Goal: Task Accomplishment & Management: Manage account settings

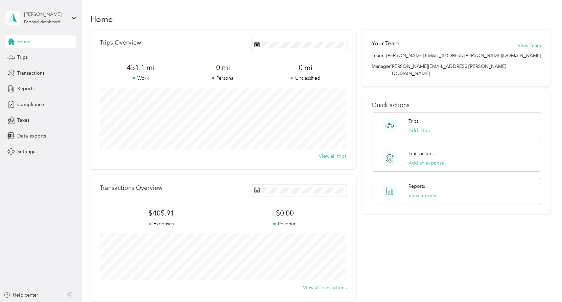
click at [21, 40] on span "Home" at bounding box center [23, 41] width 13 height 7
click at [18, 59] on span "Trips" at bounding box center [22, 57] width 10 height 7
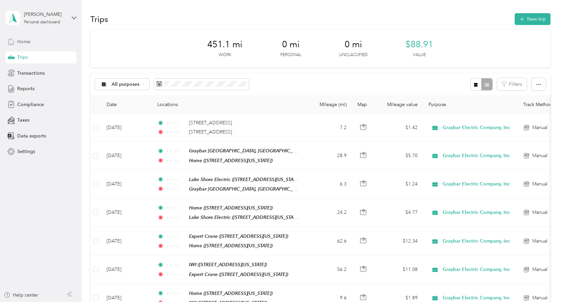
click at [19, 44] on span "Home" at bounding box center [23, 41] width 13 height 7
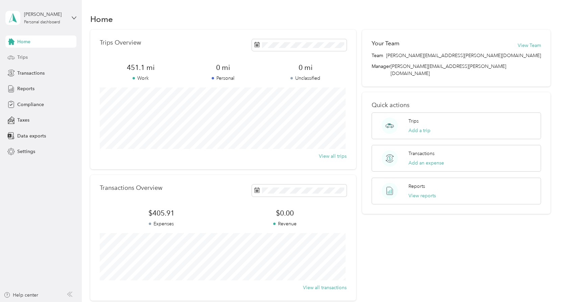
click at [20, 59] on span "Trips" at bounding box center [22, 57] width 10 height 7
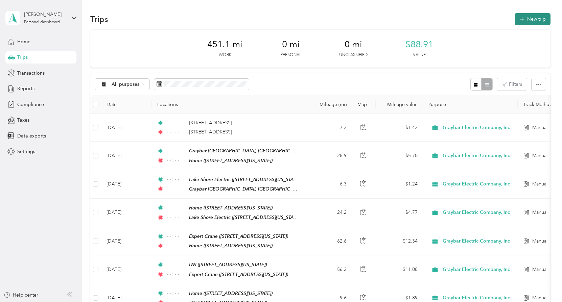
click at [533, 21] on button "New trip" at bounding box center [532, 19] width 36 height 12
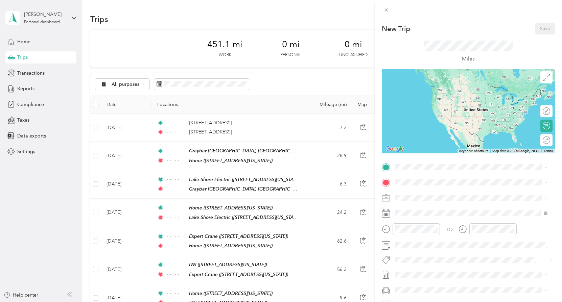
click at [386, 215] on rect at bounding box center [386, 214] width 1 height 1
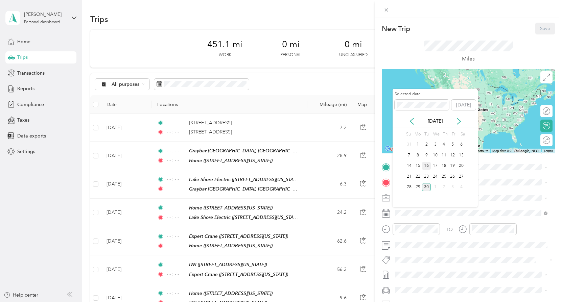
click at [425, 167] on div "16" at bounding box center [426, 166] width 9 height 8
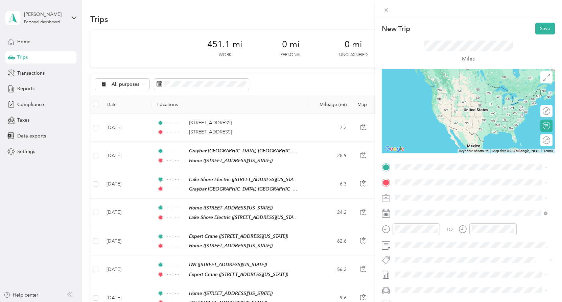
click at [451, 201] on span "[STREET_ADDRESS][US_STATE]" at bounding box center [441, 200] width 68 height 6
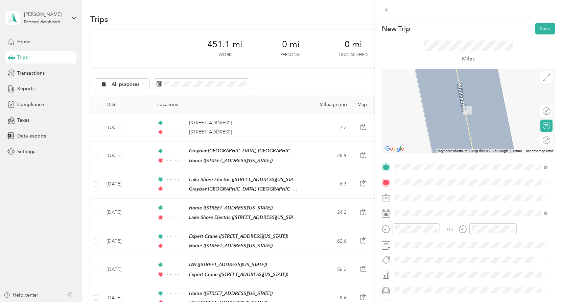
click at [433, 210] on span "[STREET_ADDRESS][PERSON_NAME][US_STATE]" at bounding box center [459, 207] width 105 height 6
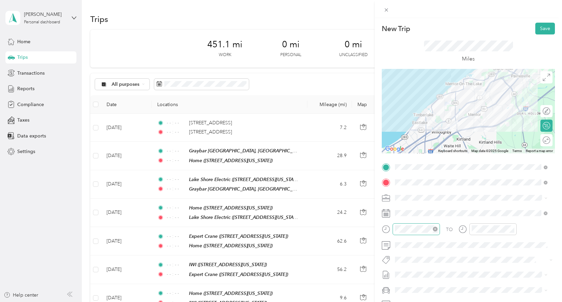
click at [434, 229] on icon "close-circle" at bounding box center [434, 229] width 5 height 5
click at [512, 228] on icon "close-circle" at bounding box center [511, 229] width 5 height 5
click at [541, 28] on button "Save" at bounding box center [545, 29] width 20 height 12
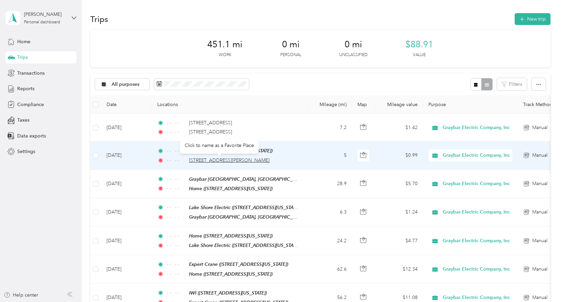
click at [222, 159] on span "[STREET_ADDRESS][PERSON_NAME]" at bounding box center [229, 160] width 80 height 6
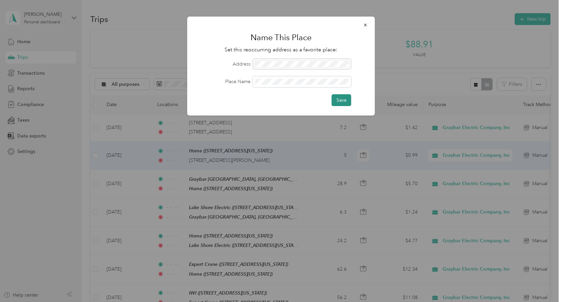
click at [340, 97] on button "Save" at bounding box center [341, 100] width 20 height 12
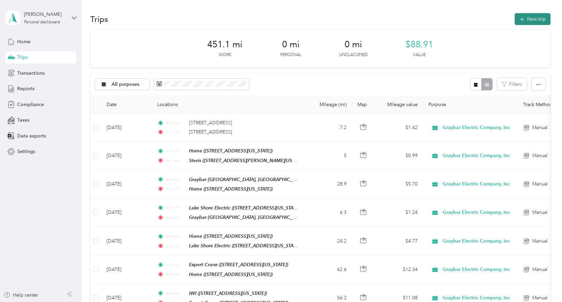
click at [529, 17] on button "New trip" at bounding box center [532, 19] width 36 height 12
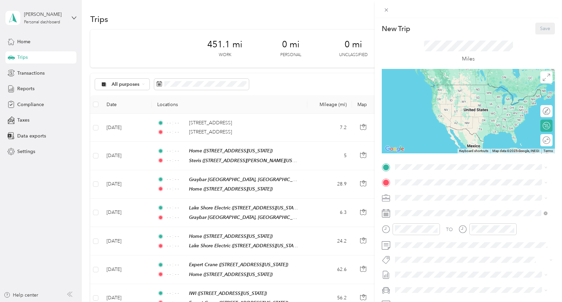
click at [434, 247] on div "Steris [STREET_ADDRESS][PERSON_NAME][US_STATE]" at bounding box center [459, 239] width 105 height 14
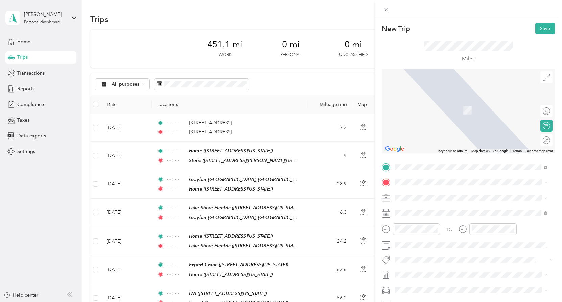
click at [441, 208] on span "[STREET_ADDRESS][US_STATE]" at bounding box center [441, 207] width 68 height 6
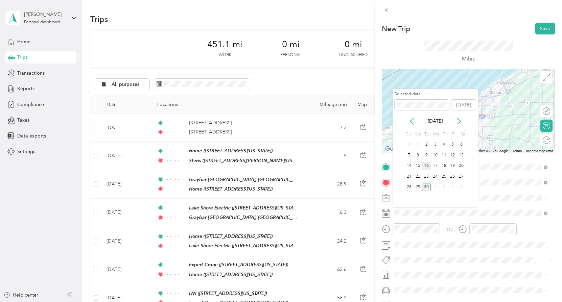
click at [426, 166] on div "16" at bounding box center [426, 166] width 9 height 8
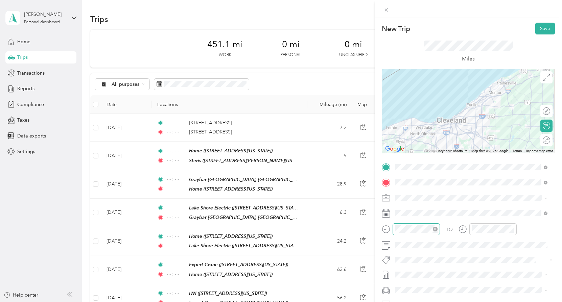
click at [435, 230] on icon "close-circle" at bounding box center [434, 229] width 5 height 5
click at [510, 229] on icon "close-circle" at bounding box center [511, 229] width 5 height 5
click at [535, 27] on button "Save" at bounding box center [545, 29] width 20 height 12
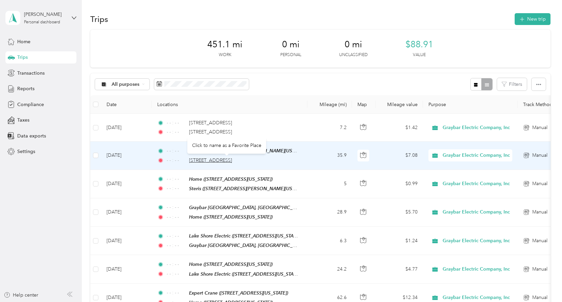
click at [230, 161] on span "[STREET_ADDRESS]" at bounding box center [210, 160] width 43 height 6
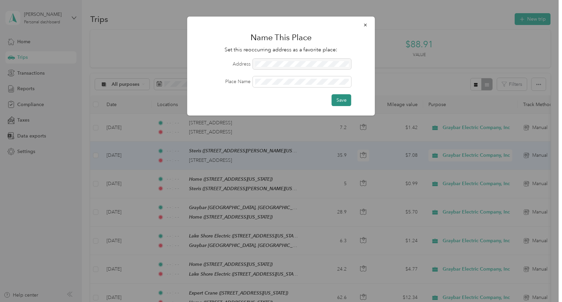
click at [345, 101] on button "Save" at bounding box center [341, 100] width 20 height 12
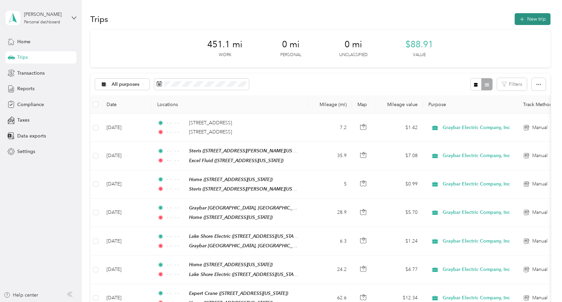
click at [532, 18] on button "New trip" at bounding box center [532, 19] width 36 height 12
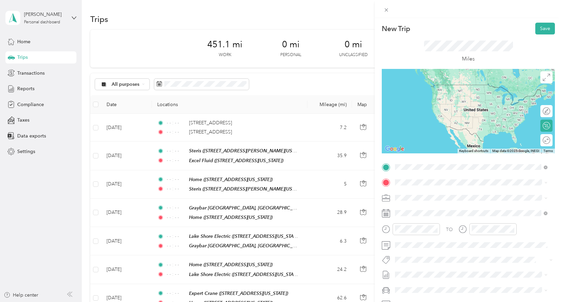
click at [428, 248] on div "Excel Fluid [STREET_ADDRESS][US_STATE]" at bounding box center [441, 240] width 68 height 14
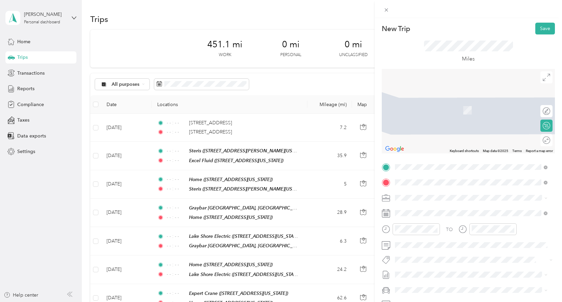
click at [434, 214] on span "[STREET_ADDRESS][US_STATE]" at bounding box center [441, 217] width 68 height 6
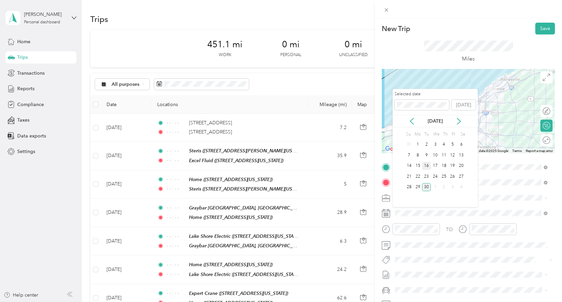
click at [426, 164] on div "16" at bounding box center [426, 166] width 9 height 8
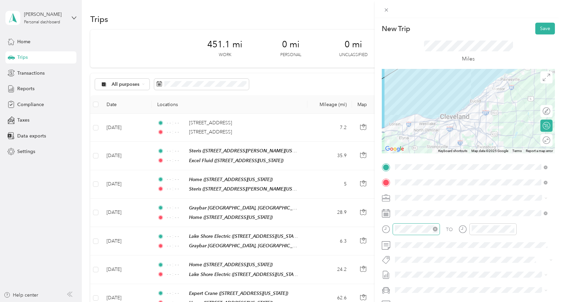
click at [435, 229] on icon "close-circle" at bounding box center [434, 229] width 5 height 5
click at [511, 229] on icon "close-circle" at bounding box center [511, 229] width 5 height 5
click at [541, 29] on button "Save" at bounding box center [545, 29] width 20 height 12
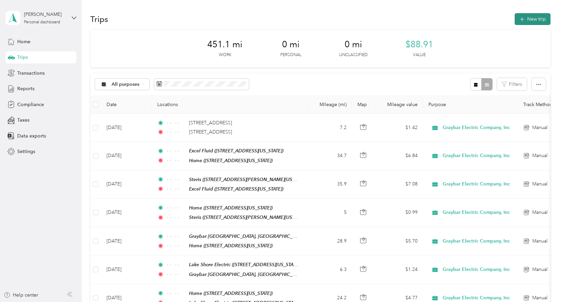
click at [529, 17] on button "New trip" at bounding box center [532, 19] width 36 height 12
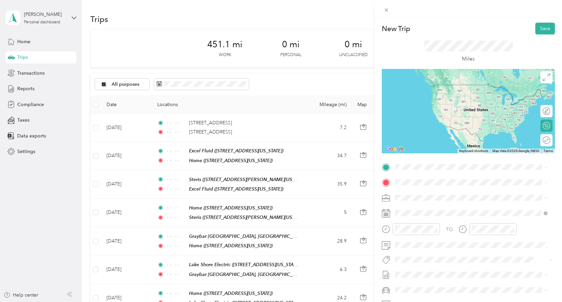
click at [439, 208] on span "[STREET_ADDRESS][US_STATE]" at bounding box center [441, 205] width 68 height 6
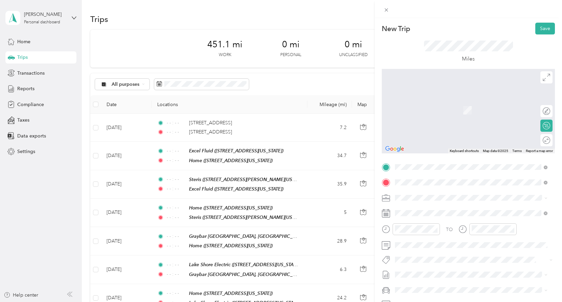
click at [440, 199] on span "[STREET_ADDRESS][US_STATE]" at bounding box center [441, 202] width 68 height 6
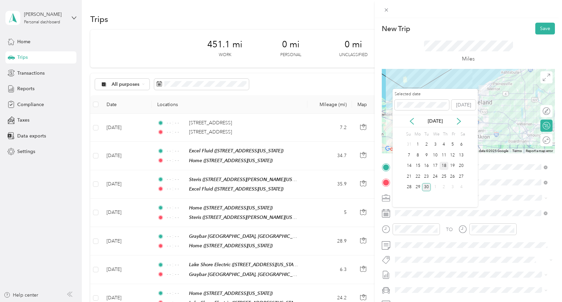
click at [445, 168] on div "18" at bounding box center [443, 166] width 9 height 8
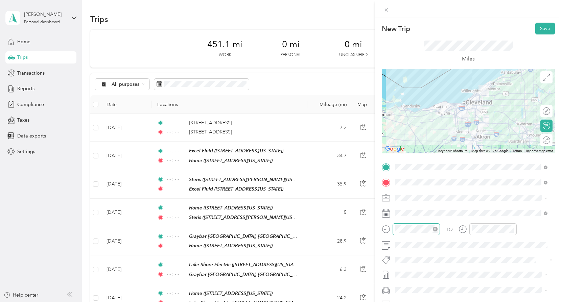
click at [435, 229] on icon "close-circle" at bounding box center [434, 229] width 5 height 5
click at [512, 229] on icon "close-circle" at bounding box center [511, 229] width 5 height 5
click at [535, 27] on button "Save" at bounding box center [545, 29] width 20 height 12
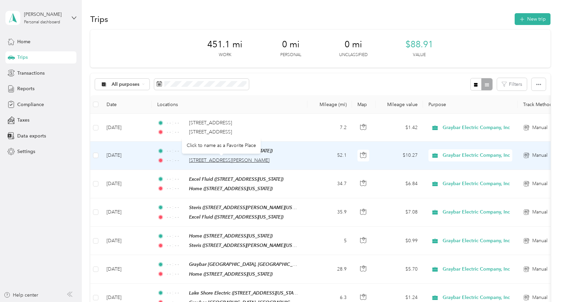
click at [219, 158] on span "[STREET_ADDRESS][PERSON_NAME]" at bounding box center [229, 160] width 80 height 6
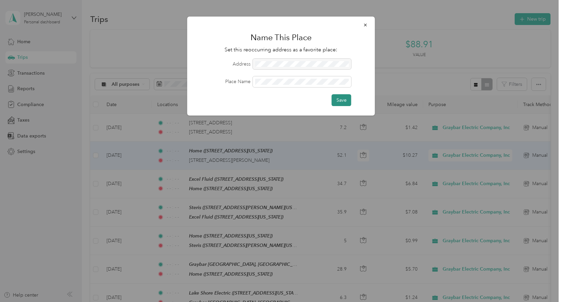
click at [343, 104] on button "Save" at bounding box center [341, 100] width 20 height 12
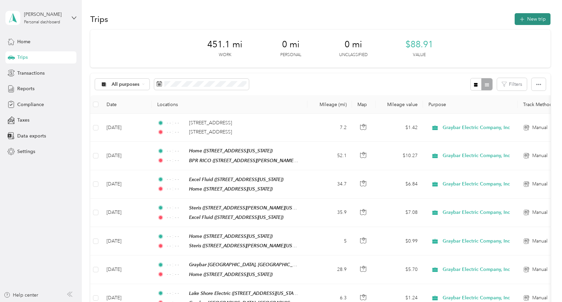
click at [528, 20] on button "New trip" at bounding box center [532, 19] width 36 height 12
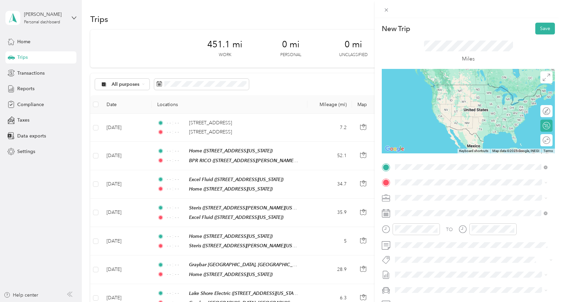
click at [430, 199] on span "[STREET_ADDRESS][PERSON_NAME][US_STATE]" at bounding box center [459, 202] width 105 height 6
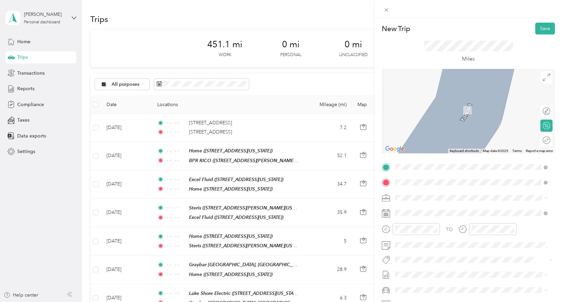
click at [423, 212] on div "Home [STREET_ADDRESS][US_STATE]" at bounding box center [441, 213] width 68 height 14
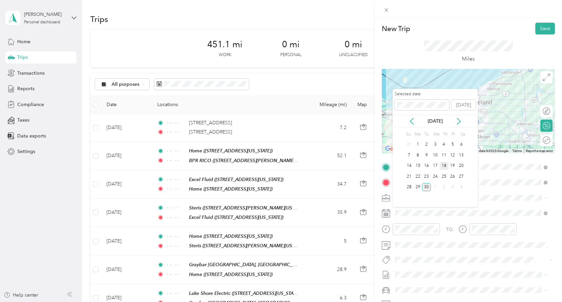
click at [443, 166] on div "18" at bounding box center [443, 166] width 9 height 8
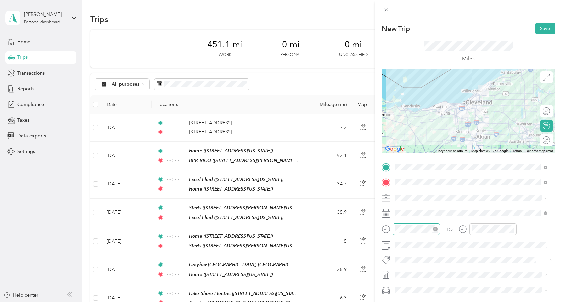
click at [434, 229] on icon "close-circle" at bounding box center [434, 229] width 5 height 5
click at [511, 228] on icon "close-circle" at bounding box center [511, 229] width 5 height 5
click at [542, 30] on button "Save" at bounding box center [545, 29] width 20 height 12
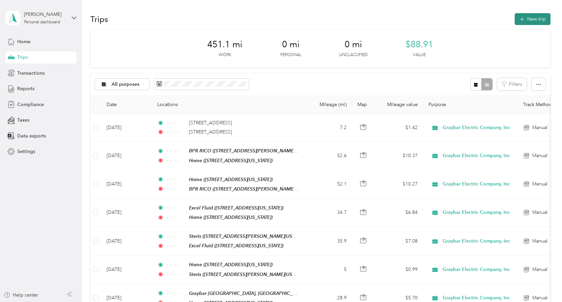
click at [527, 17] on button "New trip" at bounding box center [532, 19] width 36 height 12
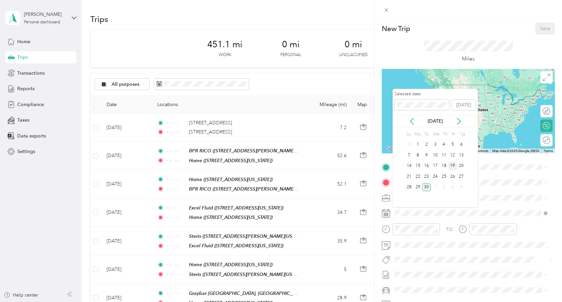
click at [451, 167] on div "19" at bounding box center [452, 166] width 9 height 8
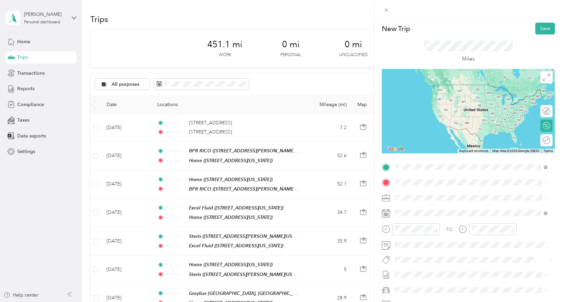
click at [438, 203] on div "Home [STREET_ADDRESS][US_STATE]" at bounding box center [441, 198] width 68 height 14
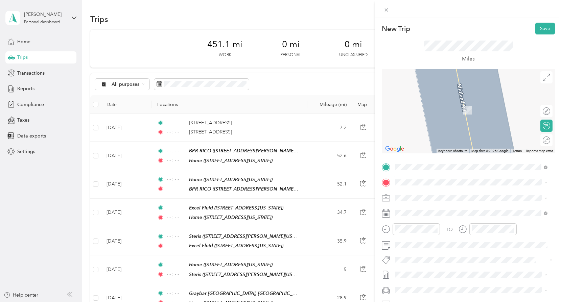
click at [434, 206] on span "[STREET_ADDRESS][PERSON_NAME][US_STATE]" at bounding box center [459, 205] width 105 height 6
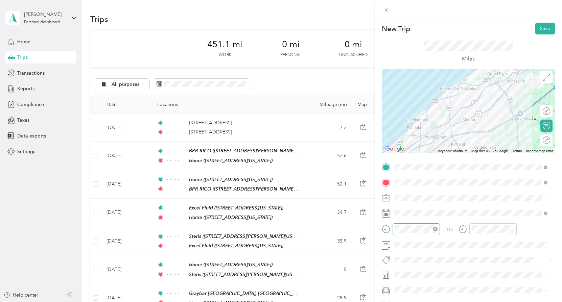
click at [434, 230] on icon "close-circle" at bounding box center [434, 229] width 5 height 5
click at [511, 230] on icon "close-circle" at bounding box center [511, 229] width 5 height 5
click at [540, 29] on button "Save" at bounding box center [545, 29] width 20 height 12
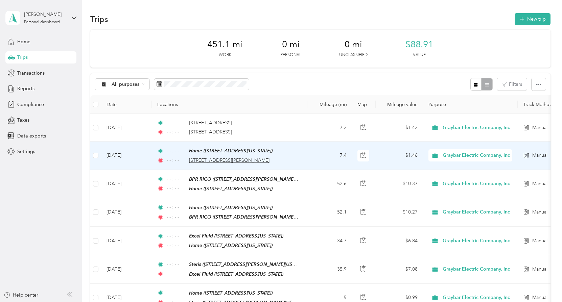
click at [222, 158] on span "[STREET_ADDRESS][PERSON_NAME]" at bounding box center [229, 160] width 80 height 6
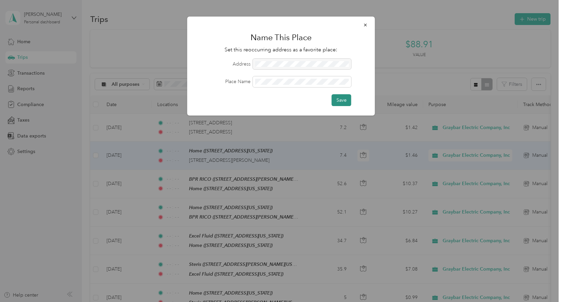
click at [342, 99] on button "Save" at bounding box center [341, 100] width 20 height 12
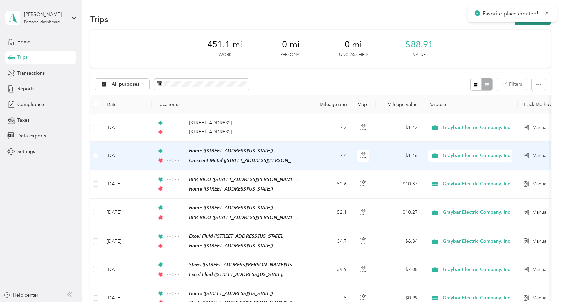
click at [533, 24] on button "New trip" at bounding box center [532, 19] width 36 height 12
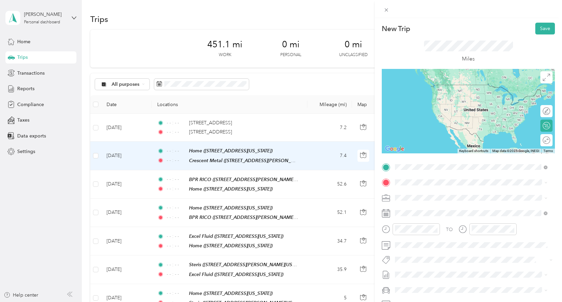
click at [442, 195] on div "Crescent Metal [STREET_ADDRESS][PERSON_NAME][US_STATE]" at bounding box center [459, 198] width 105 height 14
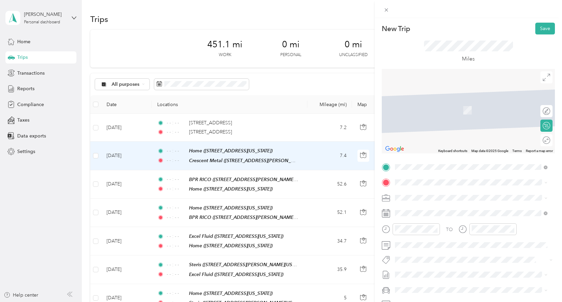
click at [434, 215] on span "[STREET_ADDRESS][US_STATE]" at bounding box center [441, 215] width 68 height 6
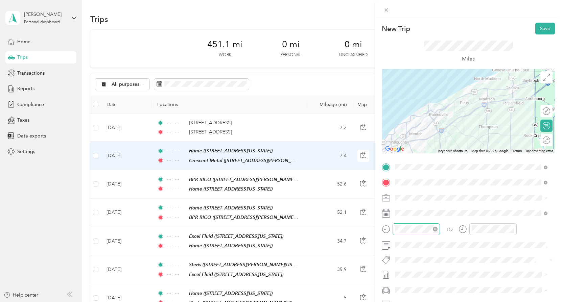
click at [435, 230] on icon "close-circle" at bounding box center [434, 229] width 5 height 5
click at [511, 228] on icon "close-circle" at bounding box center [511, 229] width 5 height 5
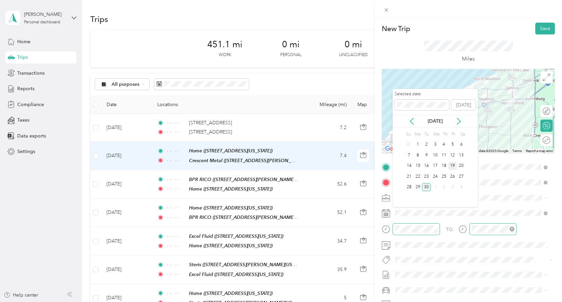
click at [449, 164] on div "19" at bounding box center [452, 166] width 9 height 8
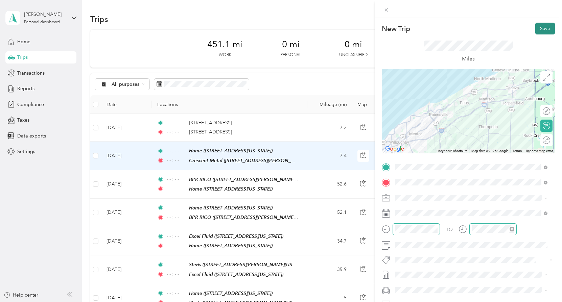
click at [538, 29] on button "Save" at bounding box center [545, 29] width 20 height 12
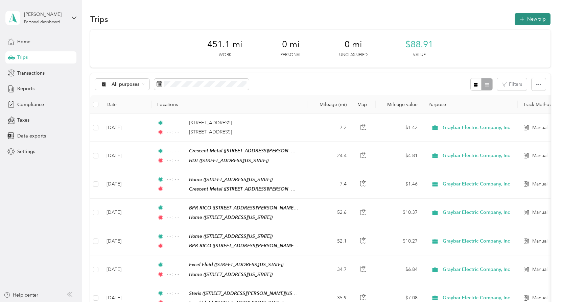
click at [525, 20] on button "New trip" at bounding box center [532, 19] width 36 height 12
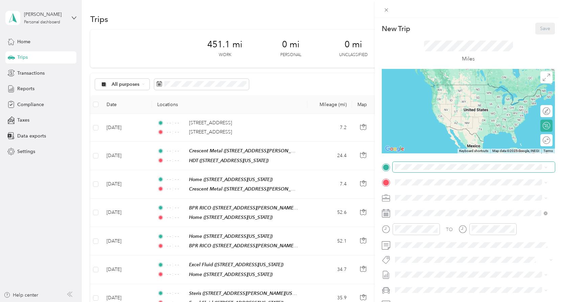
click at [409, 170] on span at bounding box center [473, 167] width 162 height 11
click at [430, 196] on div "HDT [STREET_ADDRESS][US_STATE]" at bounding box center [441, 198] width 68 height 14
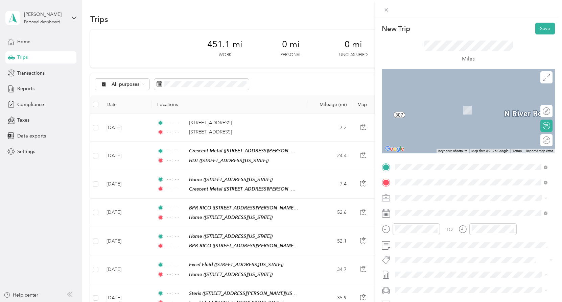
click at [436, 214] on span "[STREET_ADDRESS][US_STATE]" at bounding box center [441, 217] width 68 height 6
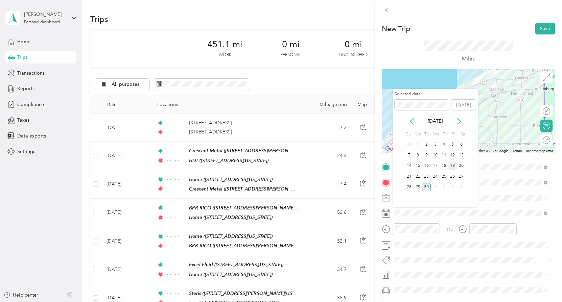
click at [451, 166] on div "19" at bounding box center [452, 166] width 9 height 8
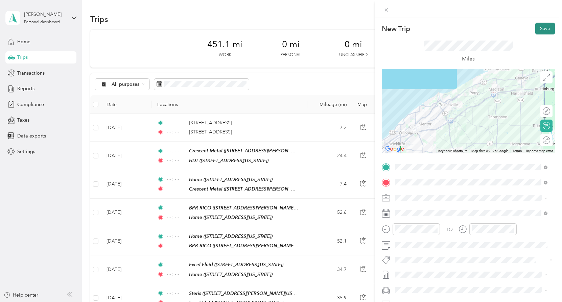
click at [540, 29] on button "Save" at bounding box center [545, 29] width 20 height 12
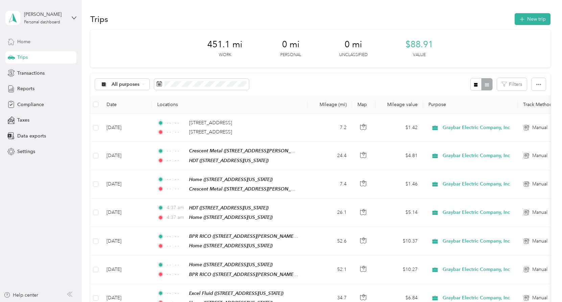
click at [20, 43] on span "Home" at bounding box center [23, 41] width 13 height 7
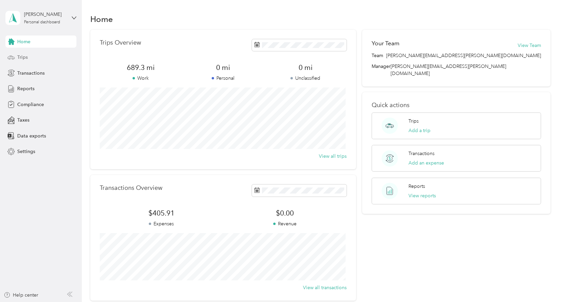
click at [17, 57] on span "Trips" at bounding box center [22, 57] width 10 height 7
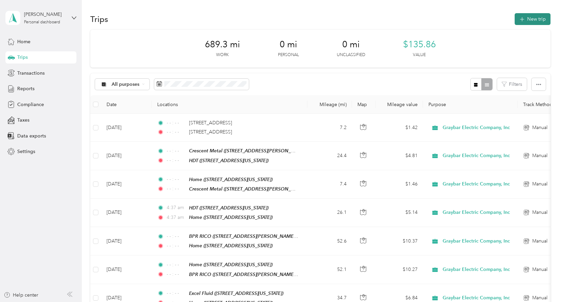
click at [527, 21] on button "New trip" at bounding box center [532, 19] width 36 height 12
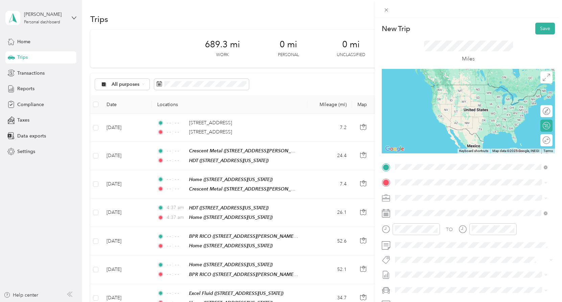
click at [431, 195] on div "Home [STREET_ADDRESS][US_STATE]" at bounding box center [441, 198] width 68 height 14
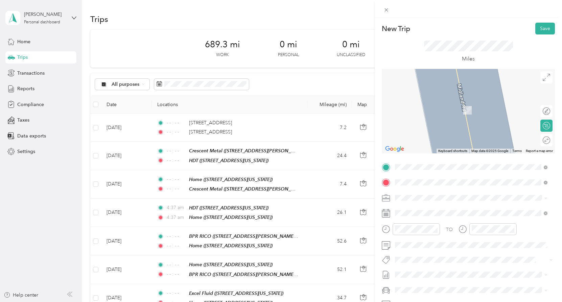
click at [428, 220] on span "[STREET_ADDRESS][US_STATE]" at bounding box center [441, 217] width 68 height 6
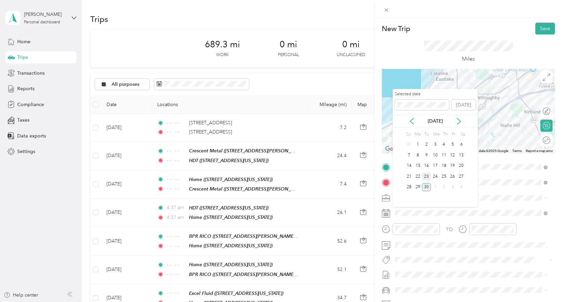
click at [426, 175] on div "23" at bounding box center [426, 176] width 9 height 8
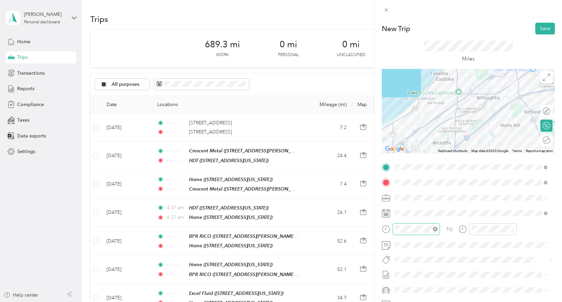
click at [437, 228] on icon "close-circle" at bounding box center [434, 229] width 5 height 5
click at [511, 230] on icon "close-circle" at bounding box center [511, 229] width 5 height 5
click at [536, 31] on button "Save" at bounding box center [545, 29] width 20 height 12
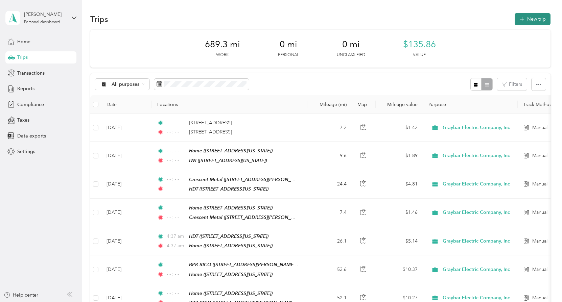
click at [527, 21] on button "New trip" at bounding box center [532, 19] width 36 height 12
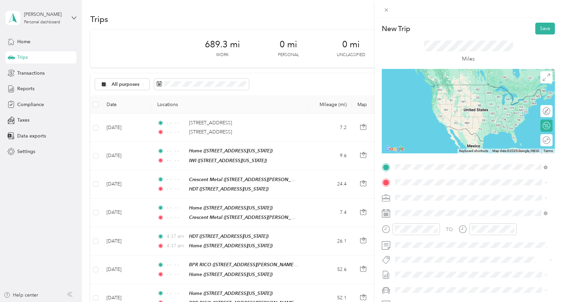
click at [433, 199] on span "[STREET_ADDRESS][US_STATE]" at bounding box center [441, 202] width 68 height 6
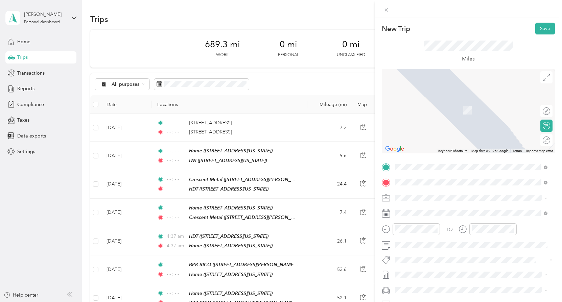
click at [477, 207] on span "[PERSON_NAME][GEOGRAPHIC_DATA][US_STATE], [GEOGRAPHIC_DATA]" at bounding box center [475, 210] width 137 height 12
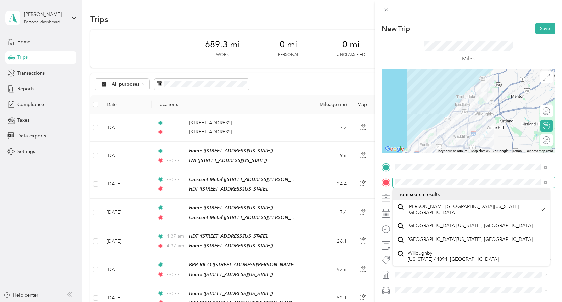
click at [385, 181] on div at bounding box center [467, 182] width 173 height 11
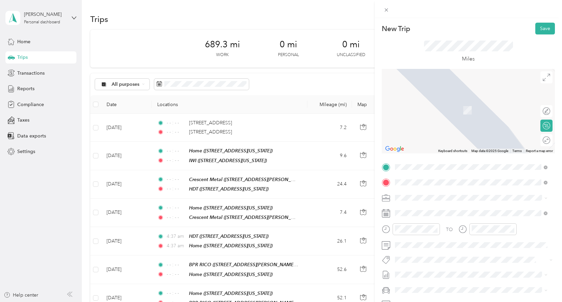
click at [446, 207] on span "[STREET_ADDRESS][PERSON_NAME][US_STATE]" at bounding box center [459, 207] width 105 height 6
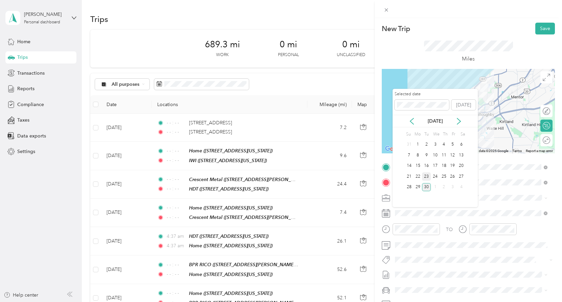
click at [429, 178] on div "23" at bounding box center [426, 176] width 9 height 8
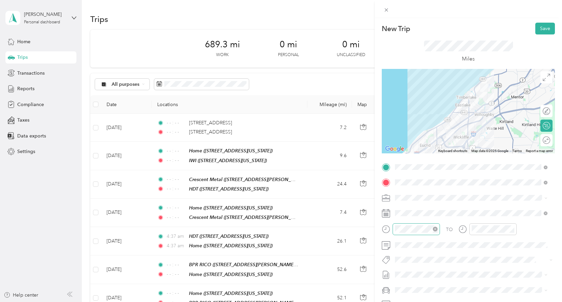
click at [434, 228] on icon "close-circle" at bounding box center [434, 229] width 5 height 5
click at [510, 229] on icon "close-circle" at bounding box center [511, 229] width 5 height 5
click at [538, 25] on button "Save" at bounding box center [545, 29] width 20 height 12
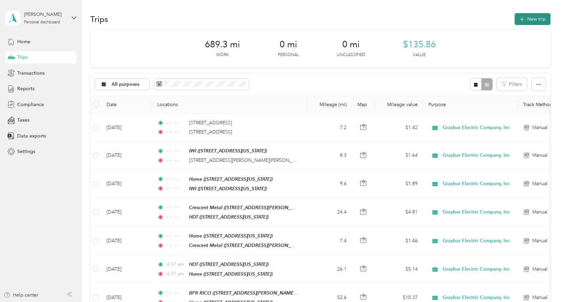
click at [520, 21] on icon "button" at bounding box center [521, 19] width 4 height 4
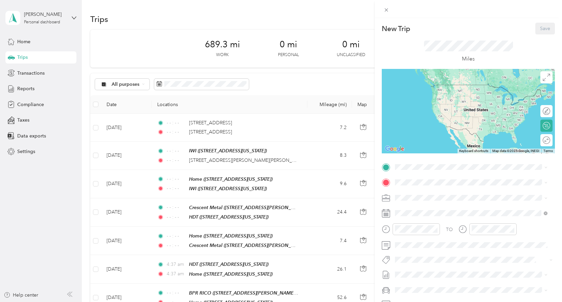
click at [234, 161] on div "New Trip Save This trip cannot be edited because it is either under review, app…" at bounding box center [281, 151] width 562 height 302
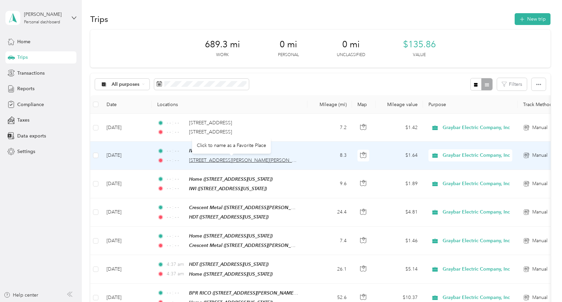
click at [234, 159] on span "[STREET_ADDRESS][PERSON_NAME][PERSON_NAME]" at bounding box center [248, 160] width 118 height 6
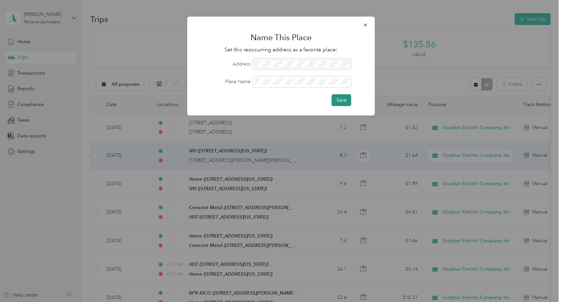
click at [341, 103] on button "Save" at bounding box center [341, 100] width 20 height 12
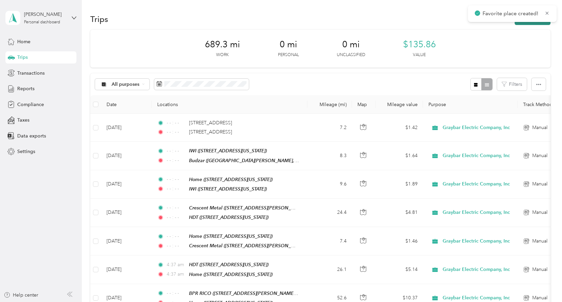
click at [521, 23] on button "New trip" at bounding box center [532, 19] width 36 height 12
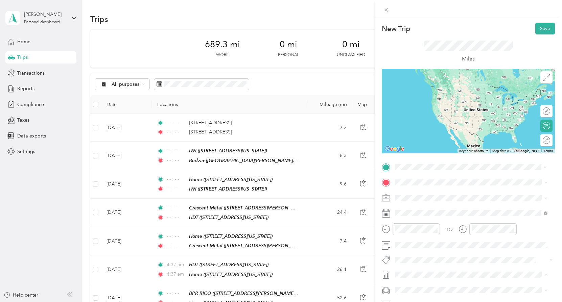
click at [423, 196] on div "Budzar [STREET_ADDRESS][PERSON_NAME][PERSON_NAME][US_STATE]" at bounding box center [475, 201] width 137 height 21
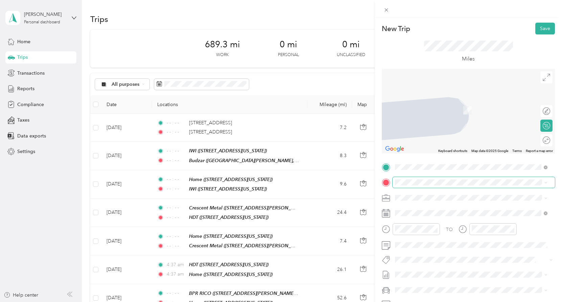
click at [415, 179] on span at bounding box center [473, 182] width 162 height 11
click at [462, 219] on div "Home [STREET_ADDRESS][US_STATE]" at bounding box center [441, 213] width 68 height 14
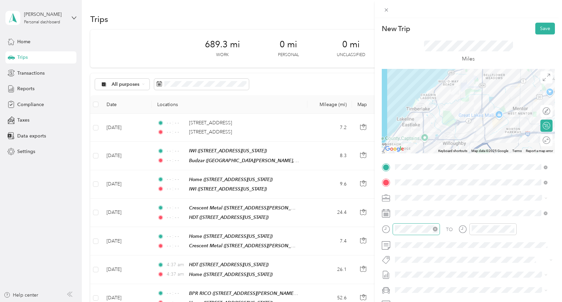
click at [434, 229] on icon "close-circle" at bounding box center [434, 229] width 5 height 5
click at [512, 229] on icon "close-circle" at bounding box center [511, 229] width 5 height 5
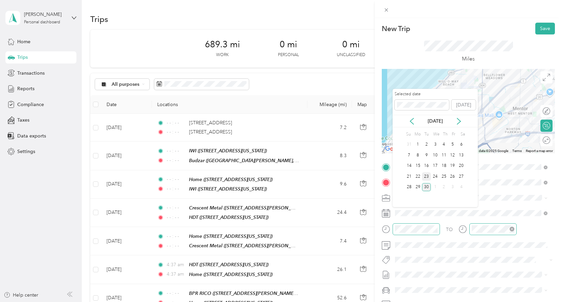
click at [425, 176] on div "23" at bounding box center [426, 176] width 9 height 8
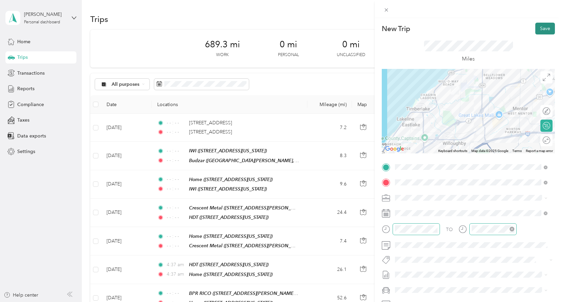
click at [540, 29] on button "Save" at bounding box center [545, 29] width 20 height 12
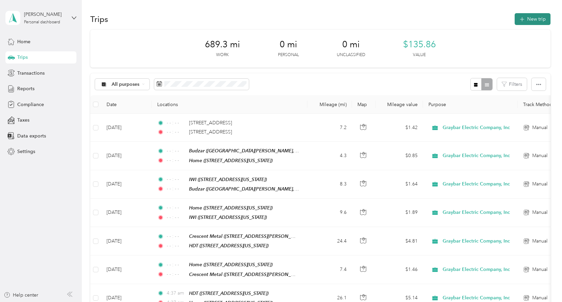
click at [528, 22] on button "New trip" at bounding box center [532, 19] width 36 height 12
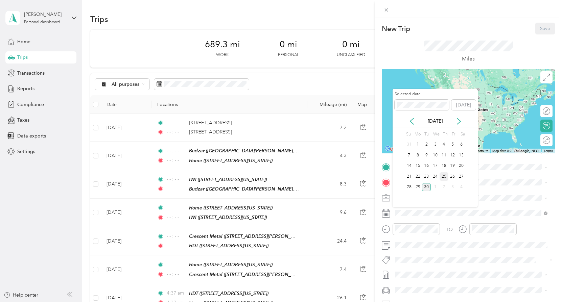
click at [446, 175] on div "25" at bounding box center [443, 176] width 9 height 8
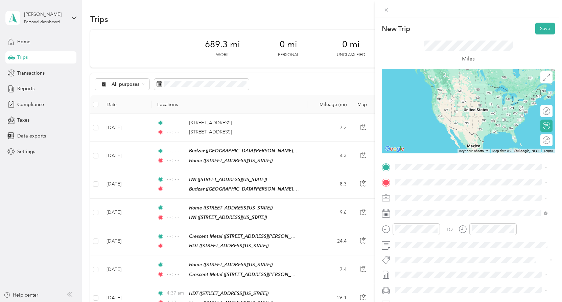
click at [434, 198] on div "[PERSON_NAME] [STREET_ADDRESS][PERSON_NAME][PERSON_NAME][US_STATE]" at bounding box center [459, 196] width 105 height 14
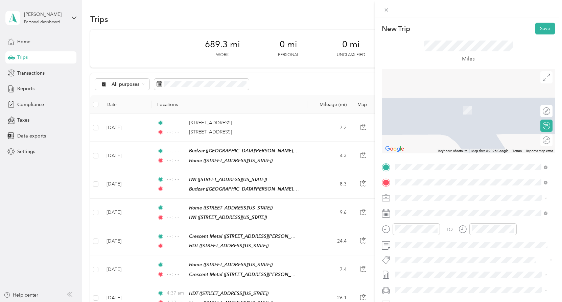
click at [435, 213] on div "[PERSON_NAME] [STREET_ADDRESS][PERSON_NAME][PERSON_NAME][US_STATE]" at bounding box center [459, 213] width 105 height 14
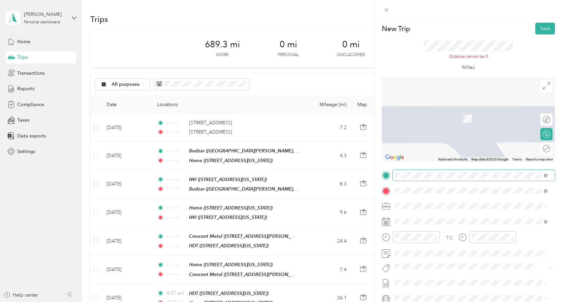
click at [420, 171] on span at bounding box center [473, 175] width 162 height 11
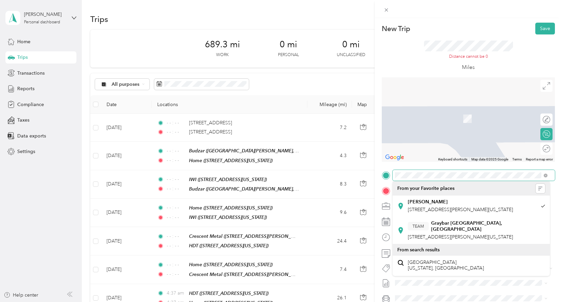
click at [369, 174] on div "New Trip Save This trip cannot be edited because it is either under review, app…" at bounding box center [281, 151] width 562 height 302
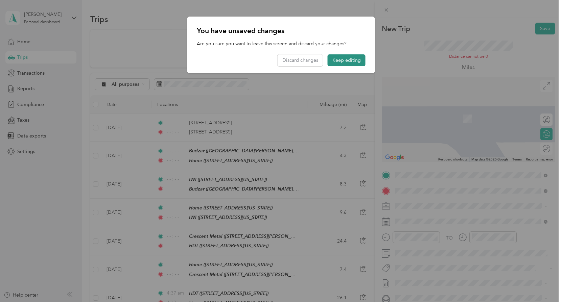
click at [354, 59] on button "Keep editing" at bounding box center [346, 60] width 38 height 12
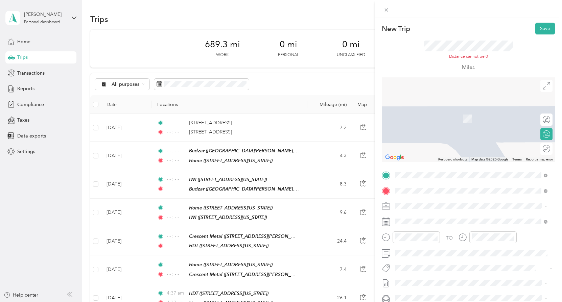
click at [423, 215] on div "Home [STREET_ADDRESS][US_STATE]" at bounding box center [471, 206] width 148 height 17
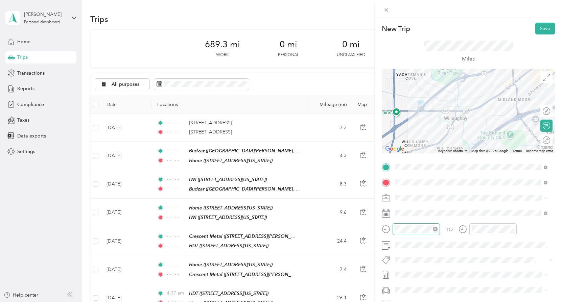
click at [435, 228] on icon "close-circle" at bounding box center [434, 229] width 5 height 5
click at [512, 229] on icon "close-circle" at bounding box center [511, 229] width 5 height 5
click at [540, 27] on button "Save" at bounding box center [545, 29] width 20 height 12
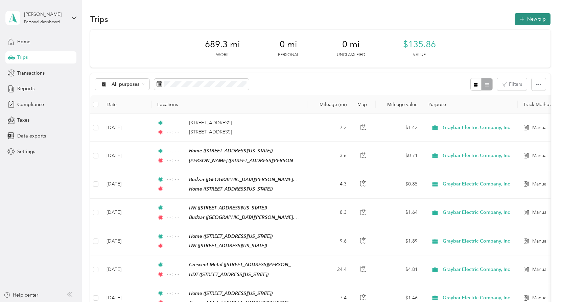
click at [530, 21] on button "New trip" at bounding box center [532, 19] width 36 height 12
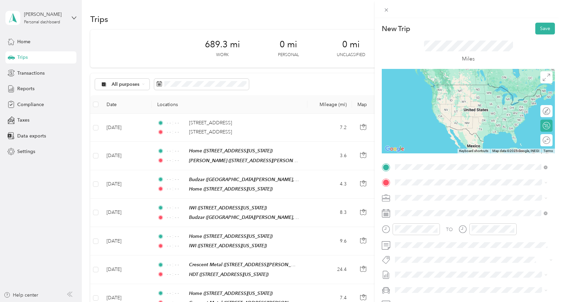
click at [435, 195] on div "[PERSON_NAME] [STREET_ADDRESS][PERSON_NAME][PERSON_NAME][US_STATE]" at bounding box center [459, 198] width 105 height 14
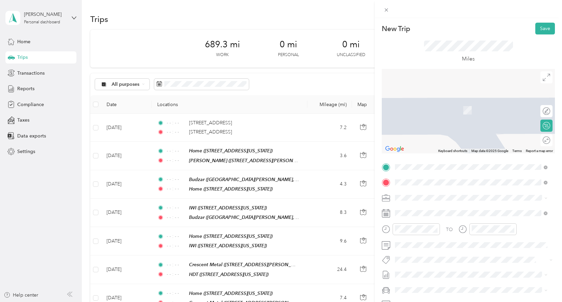
click at [472, 210] on span "[STREET_ADDRESS][US_STATE]" at bounding box center [441, 207] width 68 height 6
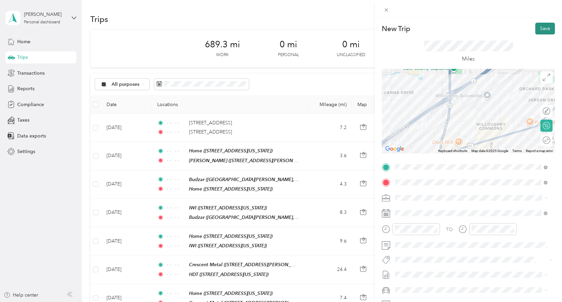
click at [540, 27] on button "Save" at bounding box center [545, 29] width 20 height 12
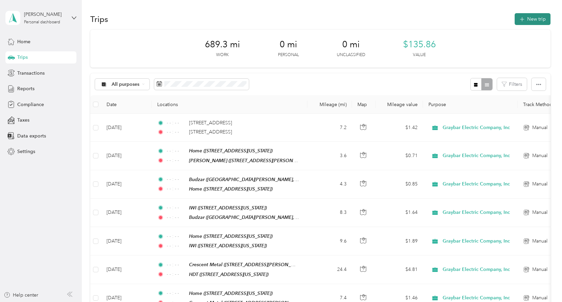
click at [536, 16] on button "New trip" at bounding box center [532, 19] width 36 height 12
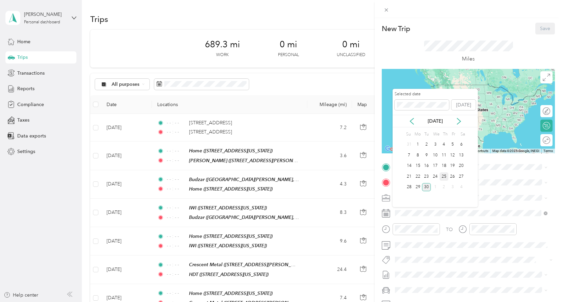
click at [445, 176] on div "25" at bounding box center [443, 176] width 9 height 8
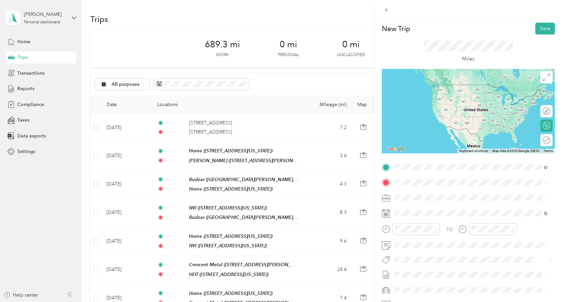
click at [432, 202] on div "[PERSON_NAME] [STREET_ADDRESS][PERSON_NAME][PERSON_NAME][US_STATE]" at bounding box center [459, 198] width 105 height 14
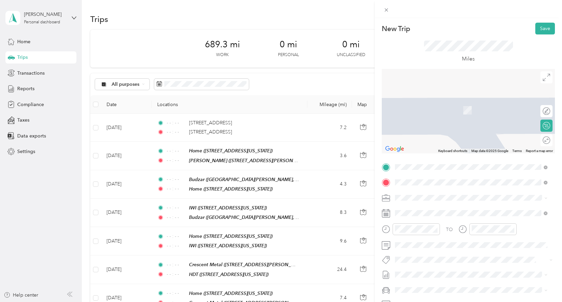
click at [432, 210] on span "[STREET_ADDRESS][US_STATE]" at bounding box center [441, 207] width 68 height 6
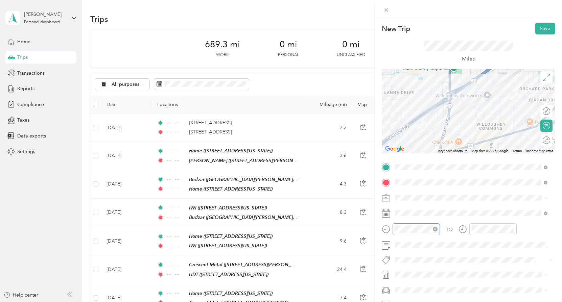
click at [433, 229] on icon "close-circle" at bounding box center [434, 229] width 5 height 5
click at [512, 229] on icon "close-circle" at bounding box center [511, 229] width 5 height 5
click at [538, 27] on button "Save" at bounding box center [545, 29] width 20 height 12
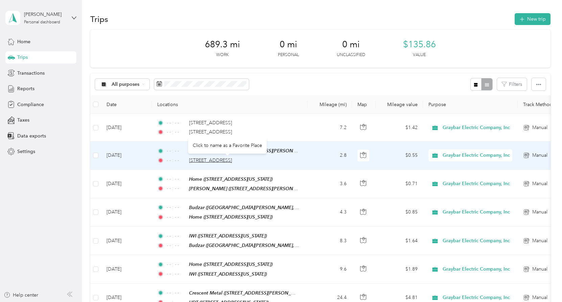
click at [227, 161] on span "[STREET_ADDRESS]" at bounding box center [210, 160] width 43 height 6
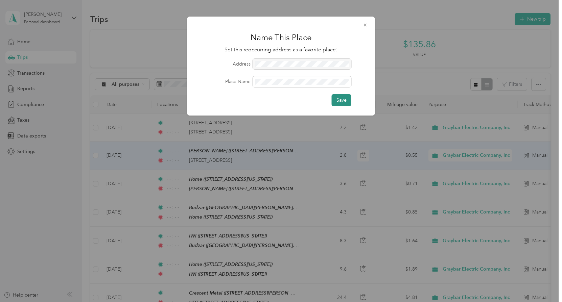
click at [340, 101] on button "Save" at bounding box center [341, 100] width 20 height 12
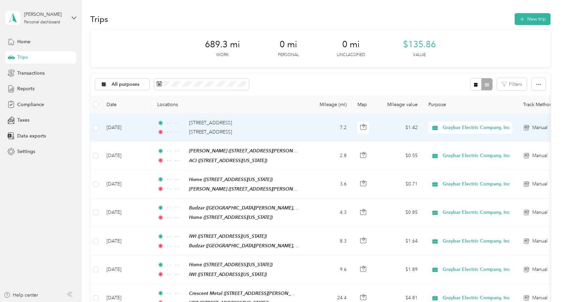
click at [125, 127] on td "[DATE]" at bounding box center [126, 128] width 51 height 28
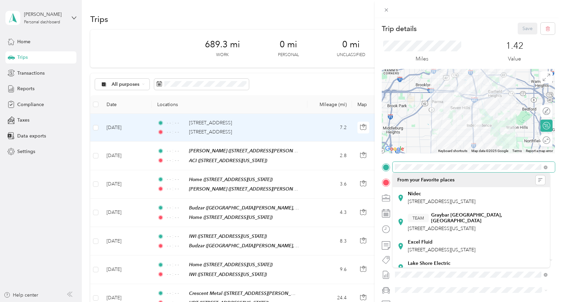
click at [373, 160] on div "Trip details Save This trip cannot be edited because it is either under review,…" at bounding box center [281, 151] width 562 height 302
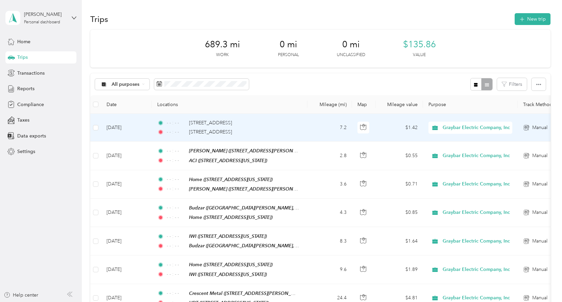
click at [238, 127] on div "- - : - - [STREET_ADDRESS] Heights - - : - - [STREET_ADDRESS]" at bounding box center [228, 127] width 142 height 17
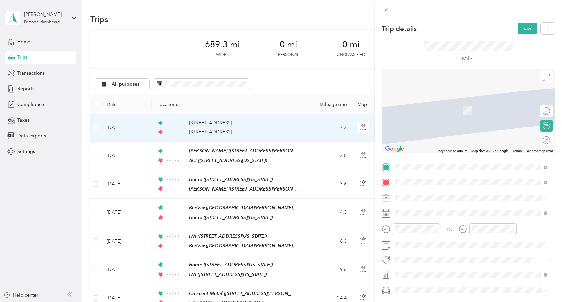
click at [475, 197] on div "Home [STREET_ADDRESS][US_STATE]" at bounding box center [441, 198] width 68 height 14
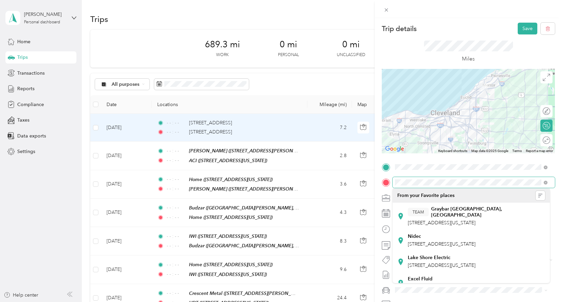
click at [381, 179] on form "Trip details Save This trip cannot be edited because it is either under review,…" at bounding box center [467, 174] width 187 height 302
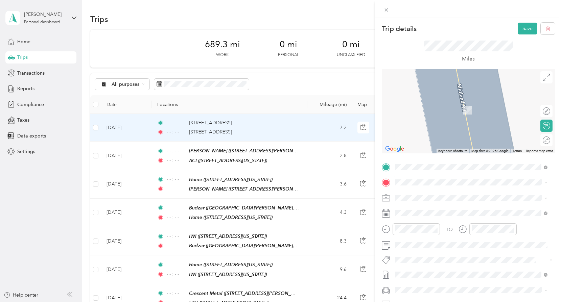
click at [424, 213] on div "Nidec [STREET_ADDRESS][US_STATE]" at bounding box center [441, 212] width 68 height 14
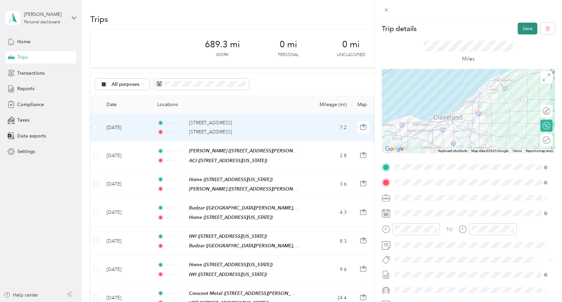
click at [519, 26] on button "Save" at bounding box center [527, 29] width 20 height 12
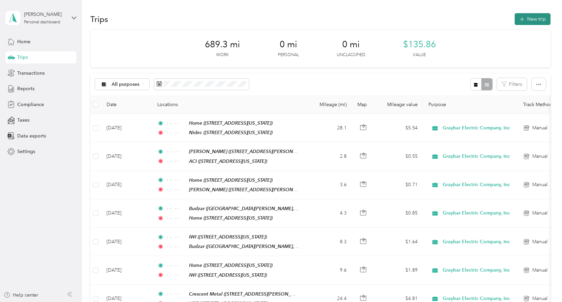
click at [524, 17] on button "New trip" at bounding box center [532, 19] width 36 height 12
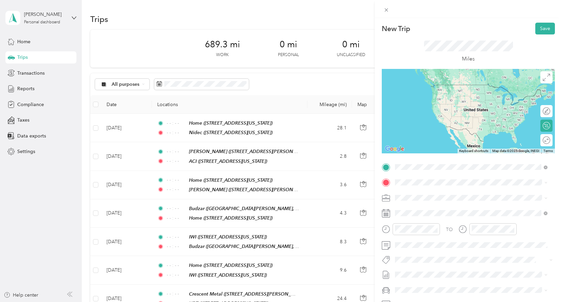
click at [417, 204] on span "[STREET_ADDRESS][US_STATE]" at bounding box center [441, 202] width 68 height 6
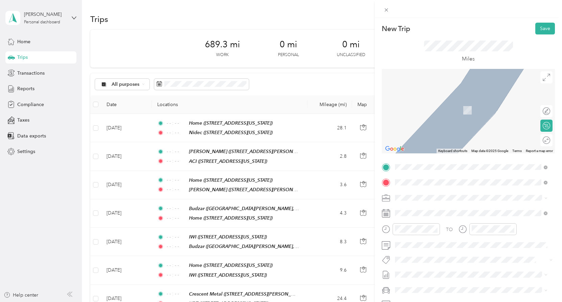
click at [431, 214] on div "TEAM [GEOGRAPHIC_DATA][STREET_ADDRESS][US_STATE]" at bounding box center [475, 216] width 137 height 20
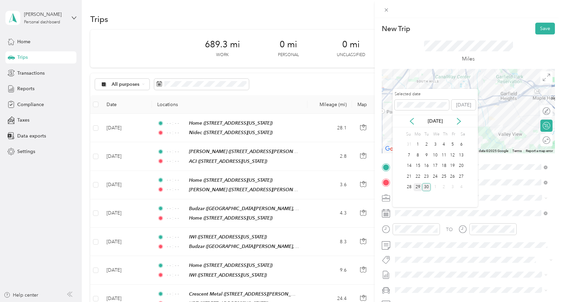
click at [418, 185] on div "29" at bounding box center [417, 187] width 9 height 8
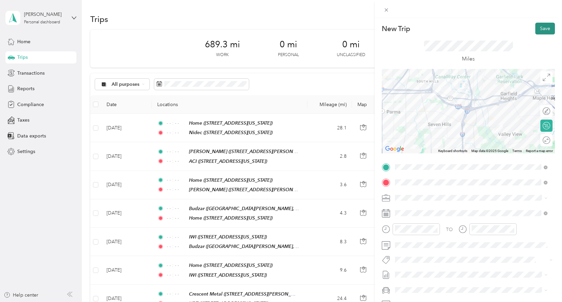
click at [539, 28] on button "Save" at bounding box center [545, 29] width 20 height 12
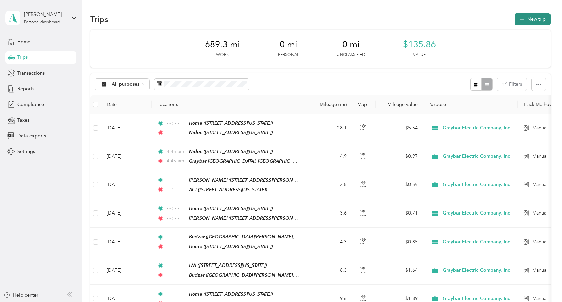
click at [522, 20] on icon "button" at bounding box center [522, 20] width 8 height 8
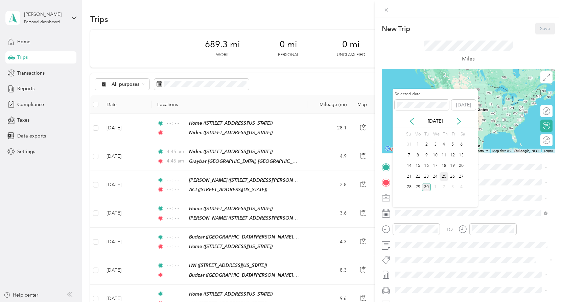
click at [443, 179] on div "25" at bounding box center [443, 176] width 9 height 8
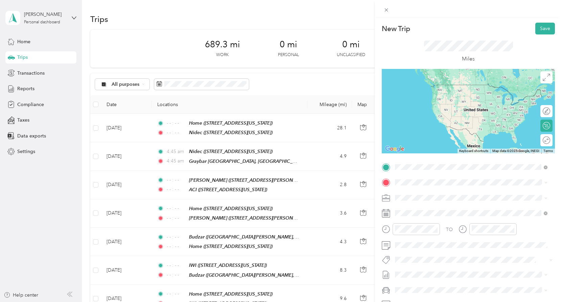
click at [419, 198] on div "ACI [STREET_ADDRESS][US_STATE]" at bounding box center [441, 198] width 68 height 14
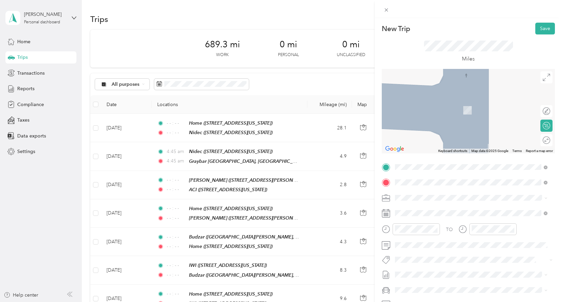
click at [447, 214] on div "TEAM [GEOGRAPHIC_DATA][STREET_ADDRESS][US_STATE]" at bounding box center [475, 216] width 137 height 20
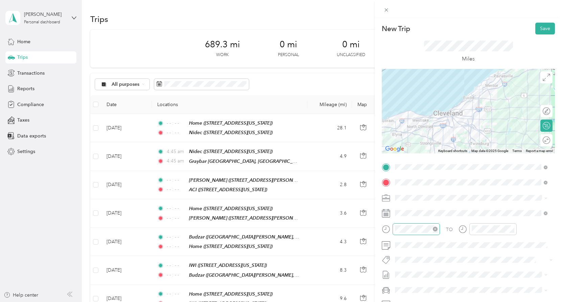
click at [434, 228] on icon "close-circle" at bounding box center [434, 229] width 5 height 5
click at [513, 227] on icon "close-circle" at bounding box center [511, 229] width 5 height 5
click at [539, 28] on button "Save" at bounding box center [545, 29] width 20 height 12
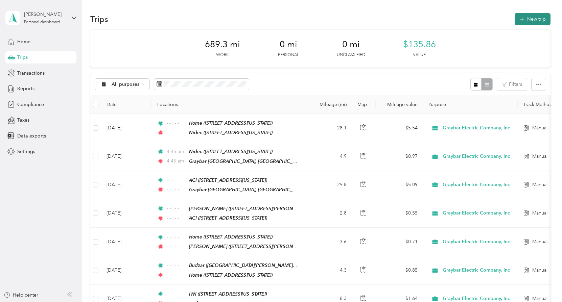
click at [533, 19] on button "New trip" at bounding box center [532, 19] width 36 height 12
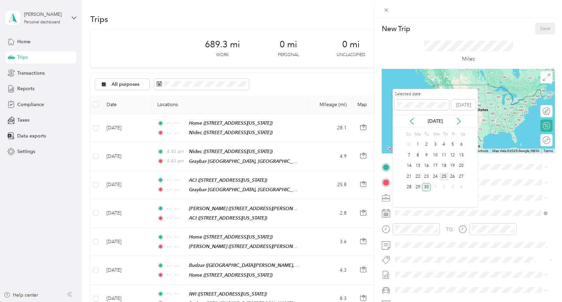
click at [445, 174] on div "25" at bounding box center [443, 176] width 9 height 8
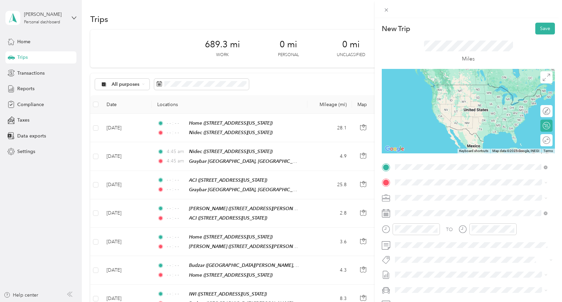
click at [446, 204] on span "[STREET_ADDRESS][US_STATE]" at bounding box center [441, 207] width 68 height 6
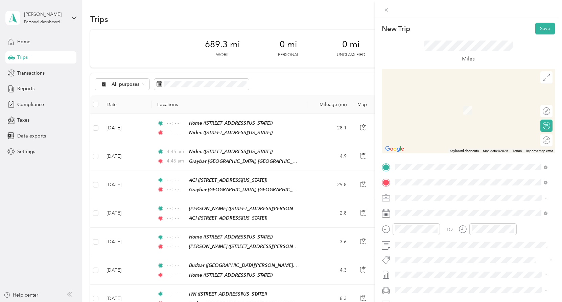
drag, startPoint x: 419, startPoint y: 215, endPoint x: 419, endPoint y: 219, distance: 4.4
click at [419, 216] on span "[STREET_ADDRESS][US_STATE]" at bounding box center [441, 217] width 68 height 6
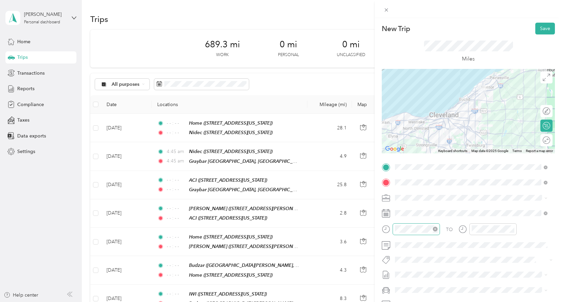
click at [433, 229] on icon "close-circle" at bounding box center [434, 229] width 5 height 5
click at [512, 229] on icon "close-circle" at bounding box center [511, 229] width 5 height 5
click at [538, 29] on button "Save" at bounding box center [545, 29] width 20 height 12
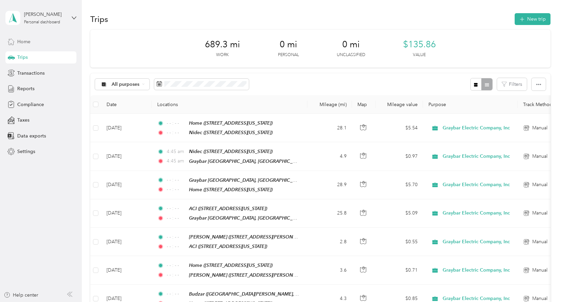
click at [20, 41] on span "Home" at bounding box center [23, 41] width 13 height 7
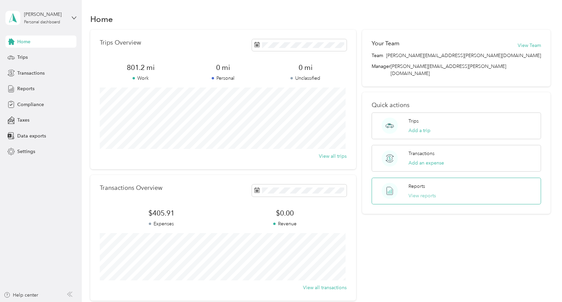
click at [428, 192] on button "View reports" at bounding box center [421, 195] width 27 height 7
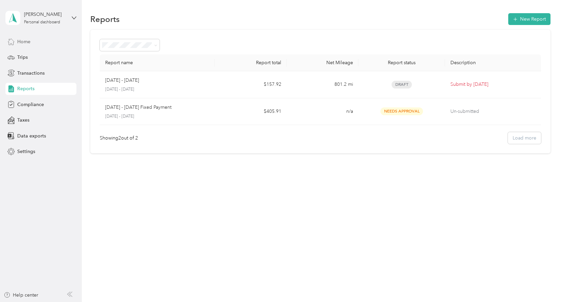
click at [21, 42] on span "Home" at bounding box center [23, 41] width 13 height 7
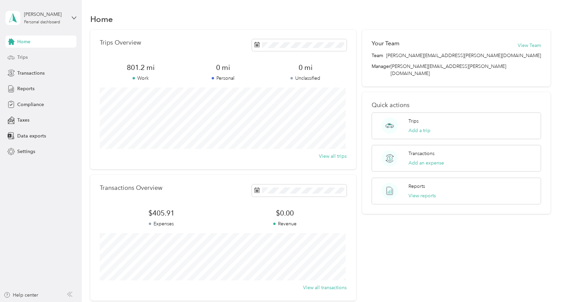
click at [19, 59] on span "Trips" at bounding box center [22, 57] width 10 height 7
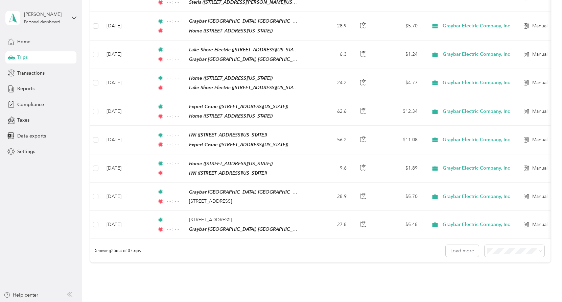
scroll to position [629, 0]
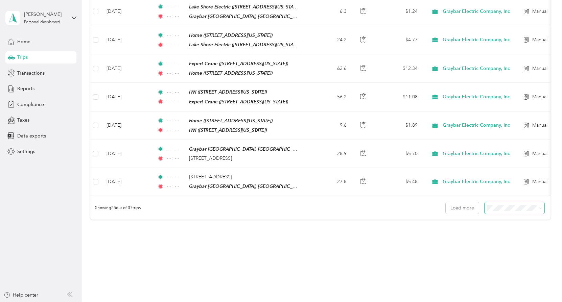
click at [539, 207] on icon at bounding box center [540, 208] width 3 height 3
click at [516, 230] on div "100 per load" at bounding box center [512, 231] width 50 height 7
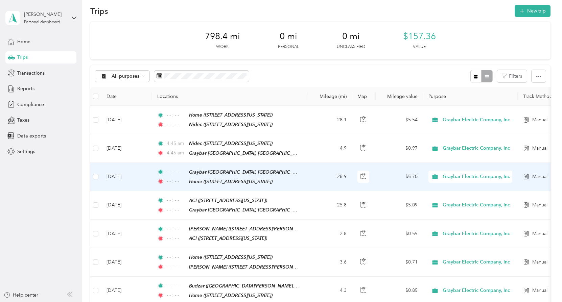
scroll to position [8, 0]
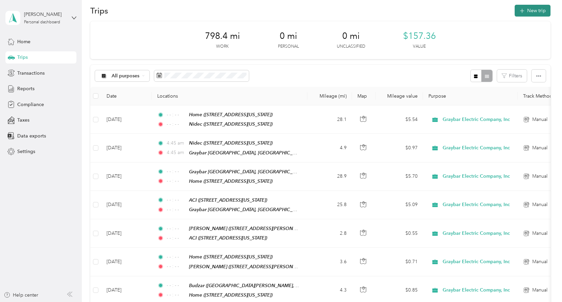
click at [529, 8] on button "New trip" at bounding box center [532, 11] width 36 height 12
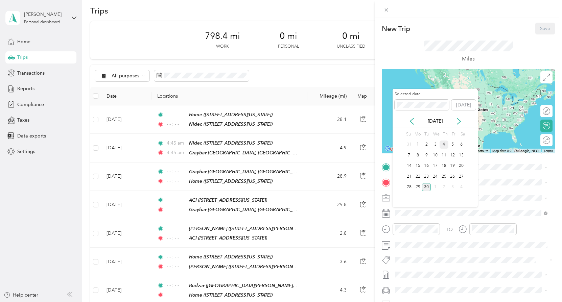
click at [441, 147] on div "4" at bounding box center [443, 145] width 9 height 8
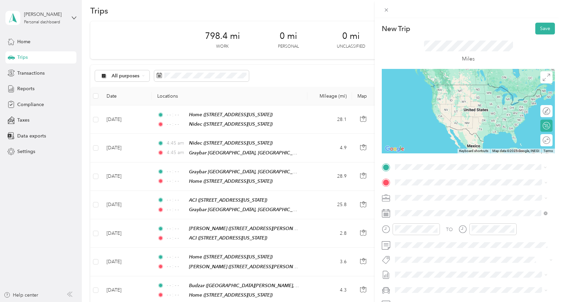
click at [438, 200] on span "[STREET_ADDRESS][US_STATE]" at bounding box center [441, 202] width 68 height 6
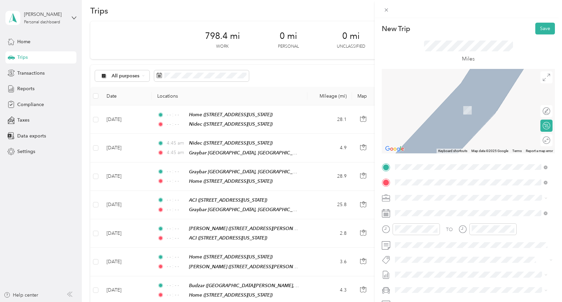
click at [433, 210] on span "[STREET_ADDRESS][US_STATE]" at bounding box center [441, 207] width 68 height 6
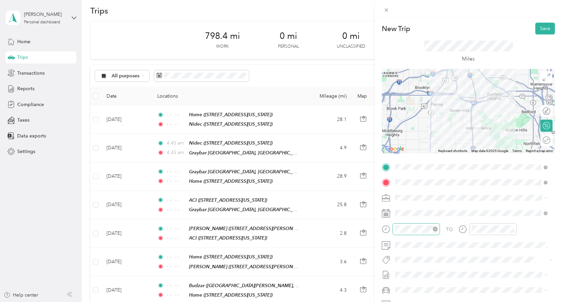
click at [435, 229] on icon "close-circle" at bounding box center [434, 229] width 5 height 5
click at [511, 229] on icon "close-circle" at bounding box center [511, 229] width 5 height 5
click at [541, 29] on button "Save" at bounding box center [545, 29] width 20 height 12
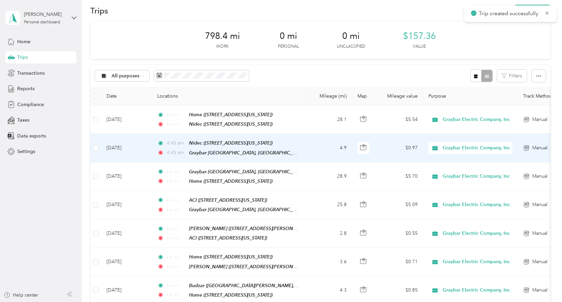
click at [179, 142] on span "4:45 am" at bounding box center [176, 143] width 19 height 7
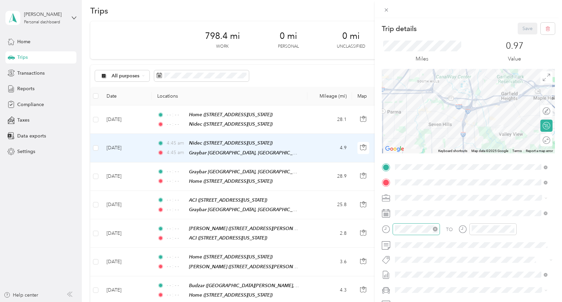
click at [434, 228] on icon "close-circle" at bounding box center [434, 229] width 5 height 5
click at [511, 229] on icon "close-circle" at bounding box center [511, 229] width 5 height 5
click at [512, 229] on icon "close-circle" at bounding box center [511, 229] width 5 height 5
click at [521, 27] on button "Save" at bounding box center [527, 29] width 20 height 12
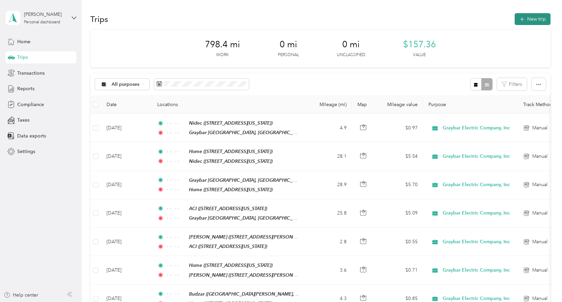
click at [528, 22] on button "New trip" at bounding box center [532, 19] width 36 height 12
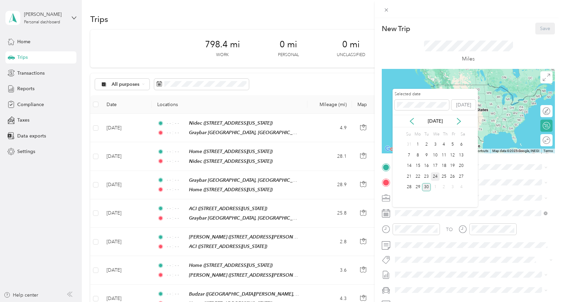
click at [434, 176] on div "24" at bounding box center [434, 176] width 9 height 8
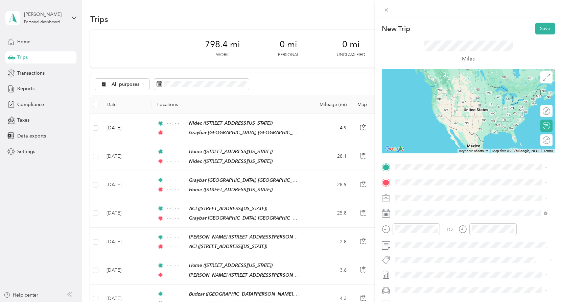
click at [438, 202] on div "Home [STREET_ADDRESS][US_STATE]" at bounding box center [441, 197] width 68 height 14
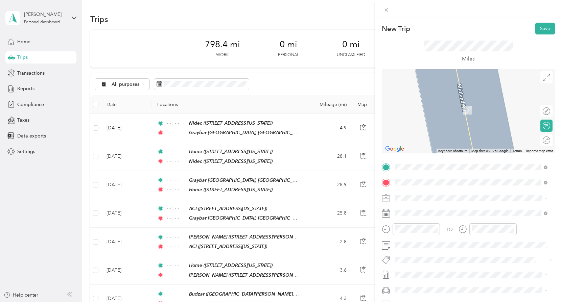
click at [430, 210] on span "[STREET_ADDRESS][US_STATE]" at bounding box center [441, 207] width 68 height 6
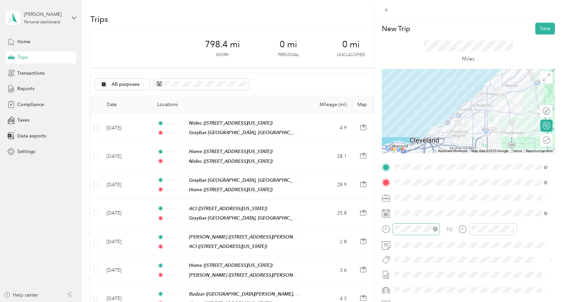
click at [436, 229] on icon "close-circle" at bounding box center [434, 229] width 5 height 5
click at [509, 229] on icon "close-circle" at bounding box center [511, 229] width 5 height 5
click at [538, 26] on button "Save" at bounding box center [545, 29] width 20 height 12
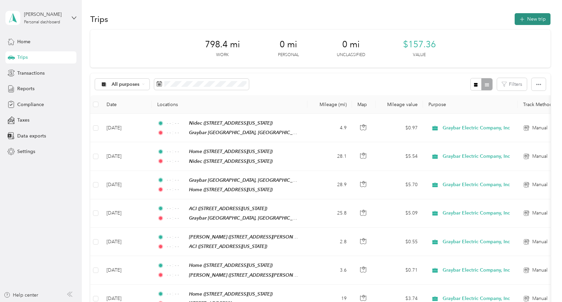
click at [526, 19] on button "New trip" at bounding box center [532, 19] width 36 height 12
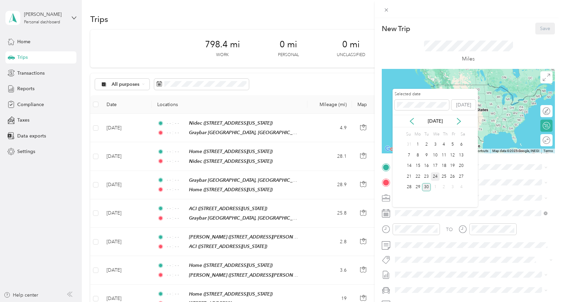
click at [437, 177] on div "24" at bounding box center [434, 176] width 9 height 8
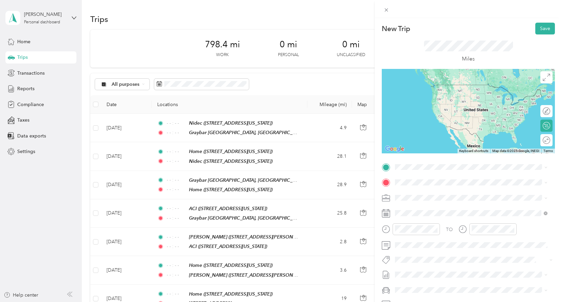
click at [454, 293] on span at bounding box center [473, 290] width 162 height 11
click at [314, 294] on div "New Trip Save This trip cannot be edited because it is either under review, app…" at bounding box center [281, 151] width 562 height 302
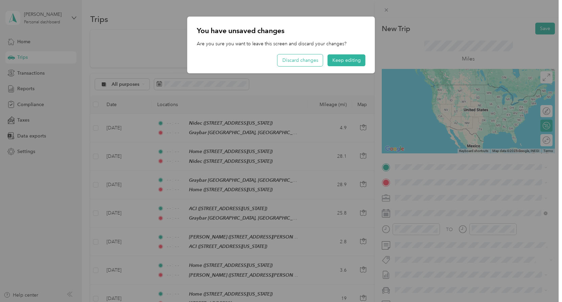
click at [314, 60] on button "Discard changes" at bounding box center [299, 60] width 45 height 12
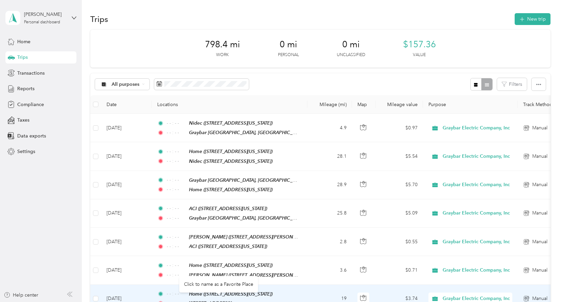
click at [223, 300] on span "[STREET_ADDRESS]" at bounding box center [210, 303] width 43 height 6
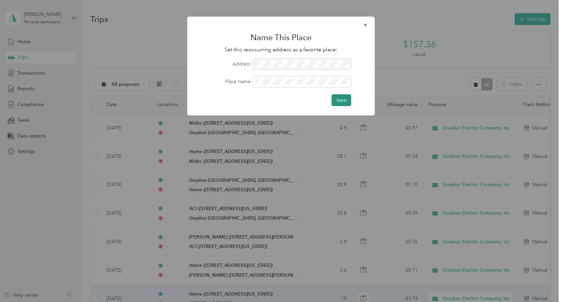
click at [343, 100] on button "Save" at bounding box center [341, 100] width 20 height 12
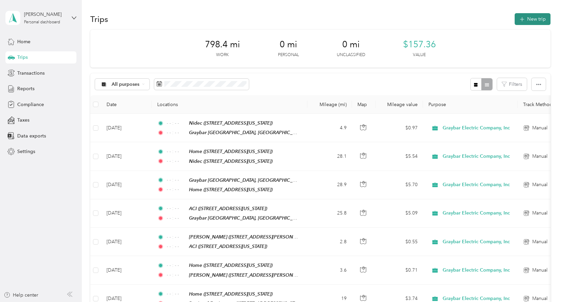
click at [529, 18] on button "New trip" at bounding box center [532, 19] width 36 height 12
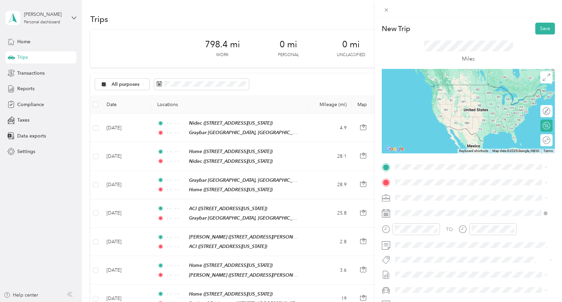
click at [441, 209] on span "[STREET_ADDRESS][US_STATE]" at bounding box center [441, 206] width 68 height 6
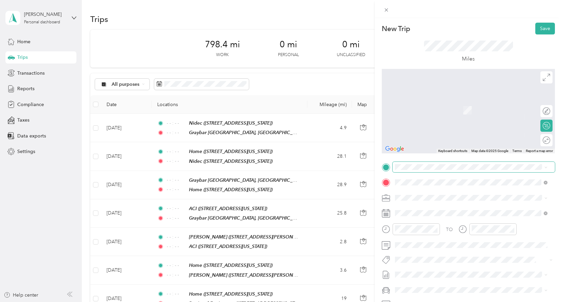
click at [426, 171] on span at bounding box center [473, 167] width 162 height 11
click at [438, 197] on div "Regional Equipment [STREET_ADDRESS][US_STATE]" at bounding box center [441, 198] width 68 height 14
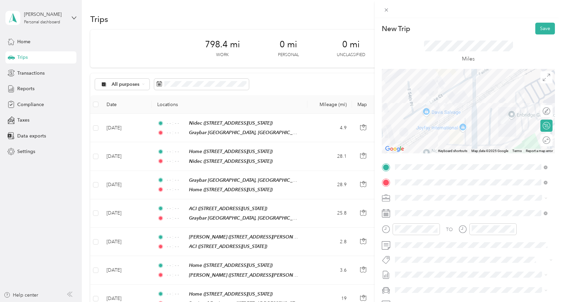
drag, startPoint x: 536, startPoint y: 29, endPoint x: 449, endPoint y: 231, distance: 220.2
click at [461, 225] on div "New Trip Save This trip cannot be edited because it is either under review, app…" at bounding box center [467, 174] width 173 height 302
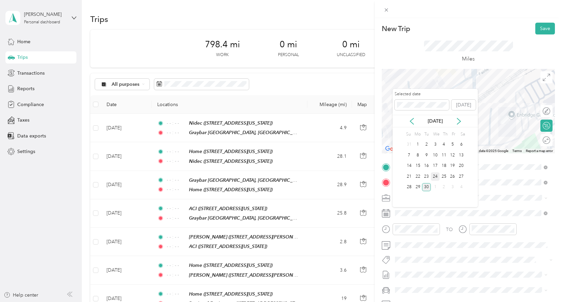
click at [435, 175] on div "24" at bounding box center [434, 176] width 9 height 8
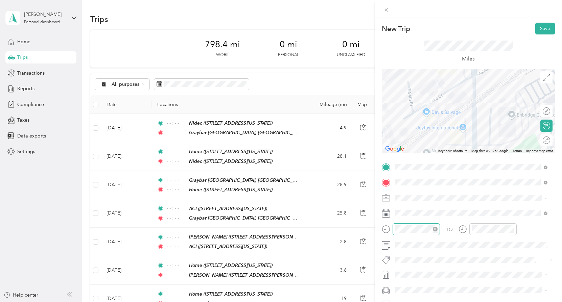
click at [434, 229] on icon "close-circle" at bounding box center [434, 229] width 5 height 5
click at [511, 228] on icon "close-circle" at bounding box center [511, 229] width 5 height 5
click at [537, 28] on button "Save" at bounding box center [545, 29] width 20 height 12
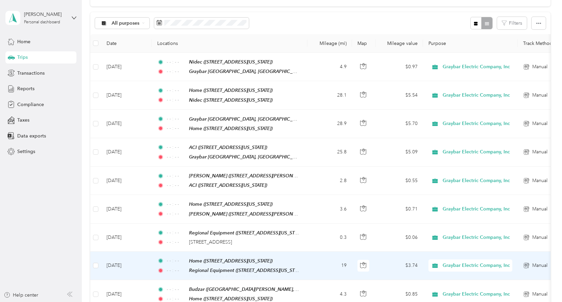
scroll to position [110, 0]
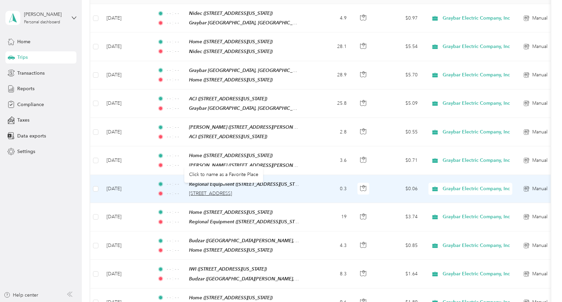
click at [218, 191] on span "[STREET_ADDRESS]" at bounding box center [210, 194] width 43 height 6
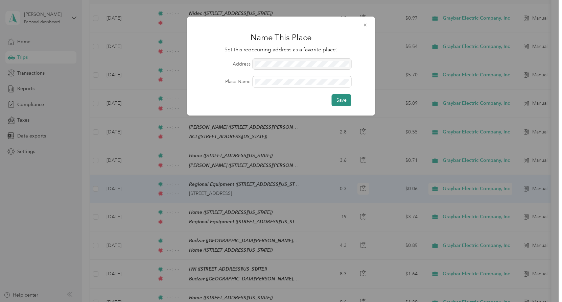
click at [342, 102] on button "Save" at bounding box center [341, 100] width 20 height 12
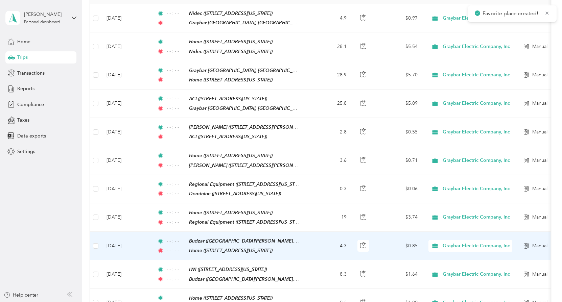
scroll to position [0, 0]
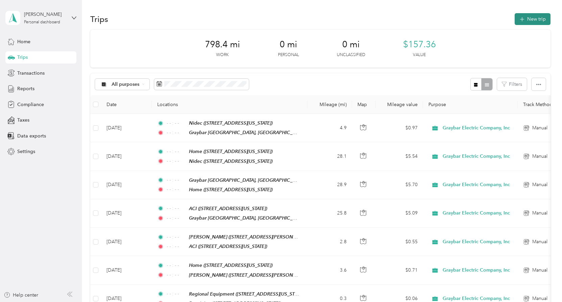
click at [522, 17] on span "button" at bounding box center [521, 19] width 5 height 6
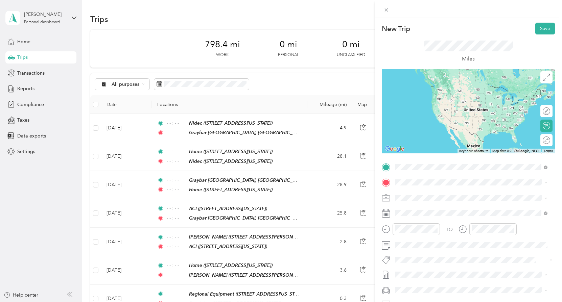
click at [431, 204] on span "[STREET_ADDRESS][US_STATE]" at bounding box center [441, 202] width 68 height 6
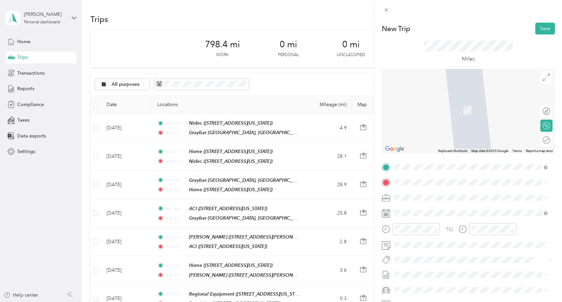
click at [437, 214] on span "[STREET_ADDRESS][US_STATE]" at bounding box center [441, 216] width 68 height 6
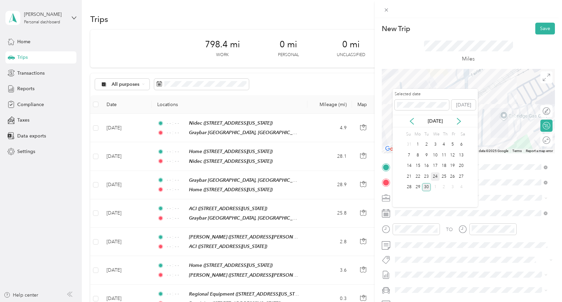
click at [434, 177] on div "24" at bounding box center [434, 176] width 9 height 8
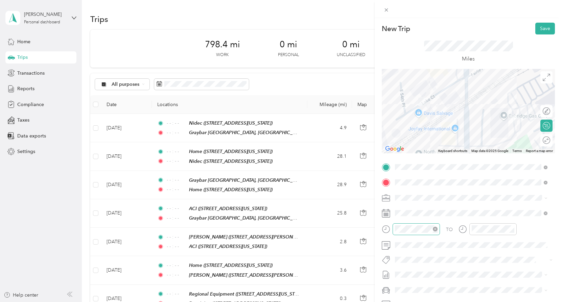
click at [435, 230] on icon "close-circle" at bounding box center [434, 229] width 5 height 5
click at [511, 228] on icon "close-circle" at bounding box center [511, 229] width 5 height 5
click at [529, 214] on div "New Trip Save This trip cannot be edited because it is either under review, app…" at bounding box center [467, 174] width 173 height 302
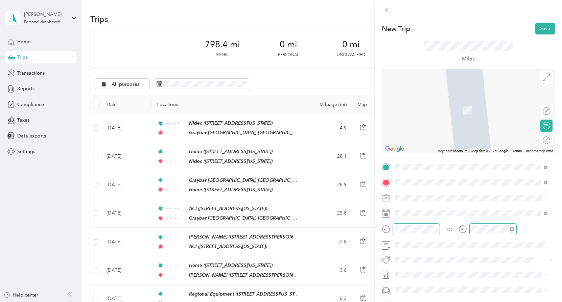
click at [429, 220] on div "Home [STREET_ADDRESS][US_STATE]" at bounding box center [441, 213] width 68 height 14
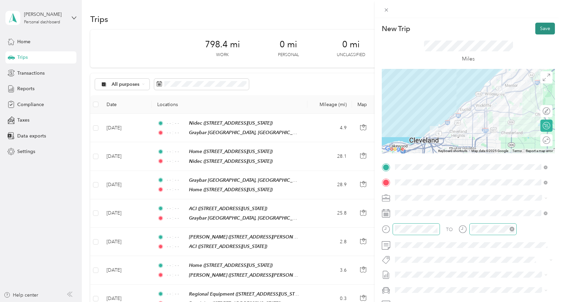
click at [544, 27] on button "Save" at bounding box center [545, 29] width 20 height 12
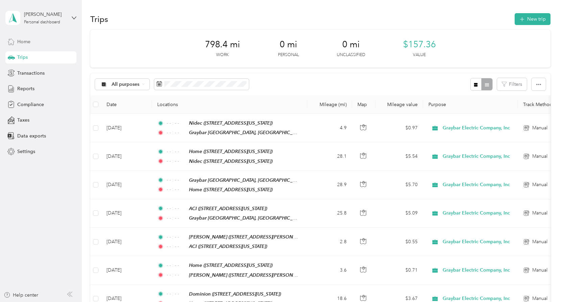
click at [28, 40] on span "Home" at bounding box center [23, 41] width 13 height 7
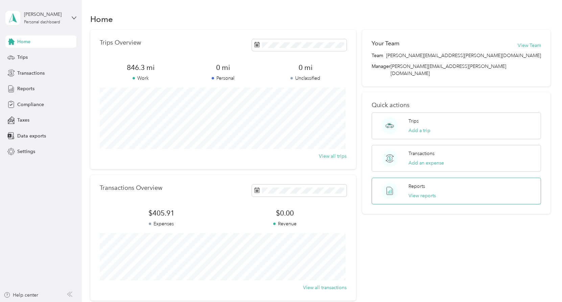
click at [413, 183] on p "Reports" at bounding box center [416, 186] width 17 height 7
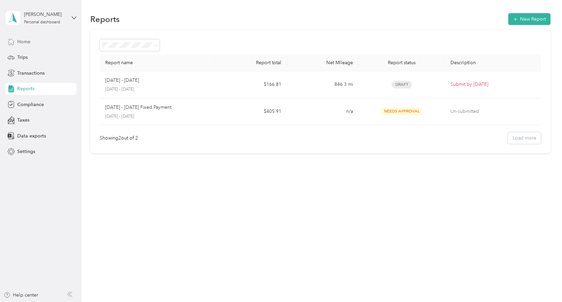
click at [31, 42] on div "Home" at bounding box center [40, 41] width 71 height 12
